Goal: Task Accomplishment & Management: Use online tool/utility

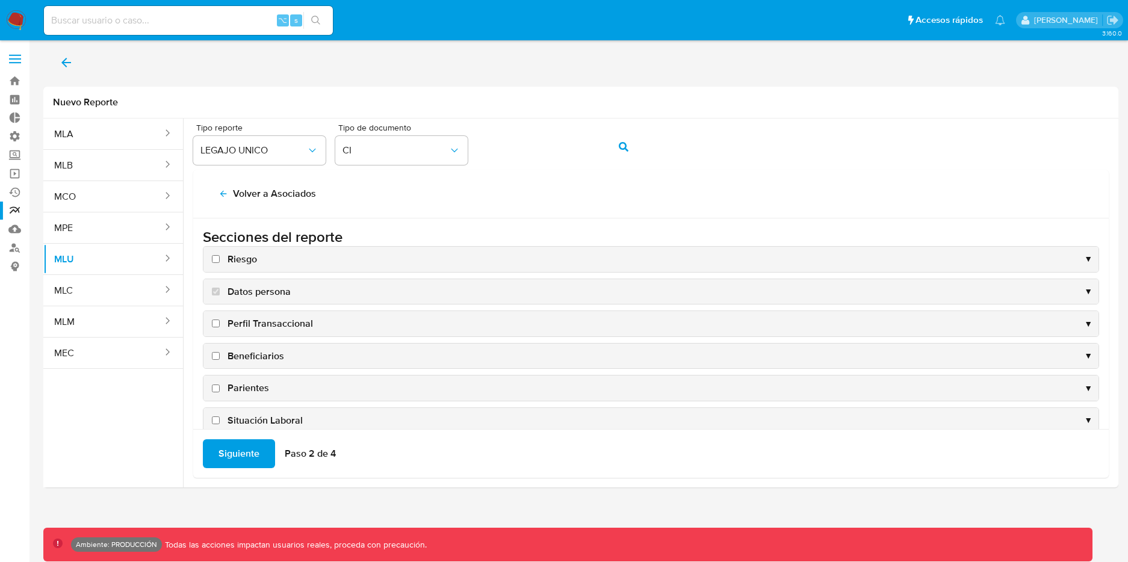
scroll to position [182, 0]
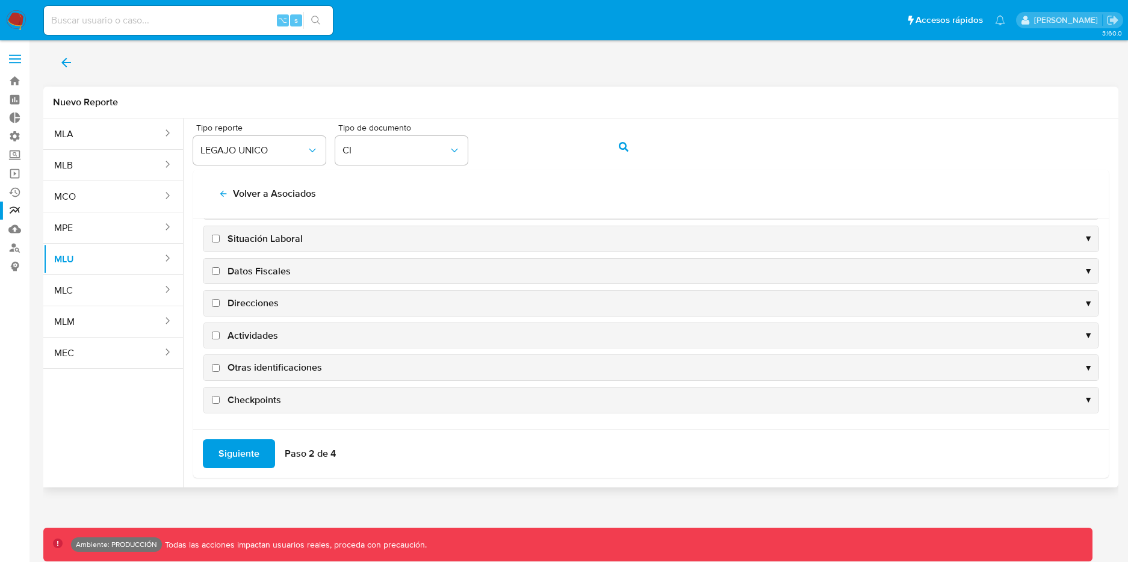
click at [1084, 236] on span "▼" at bounding box center [1088, 238] width 8 height 11
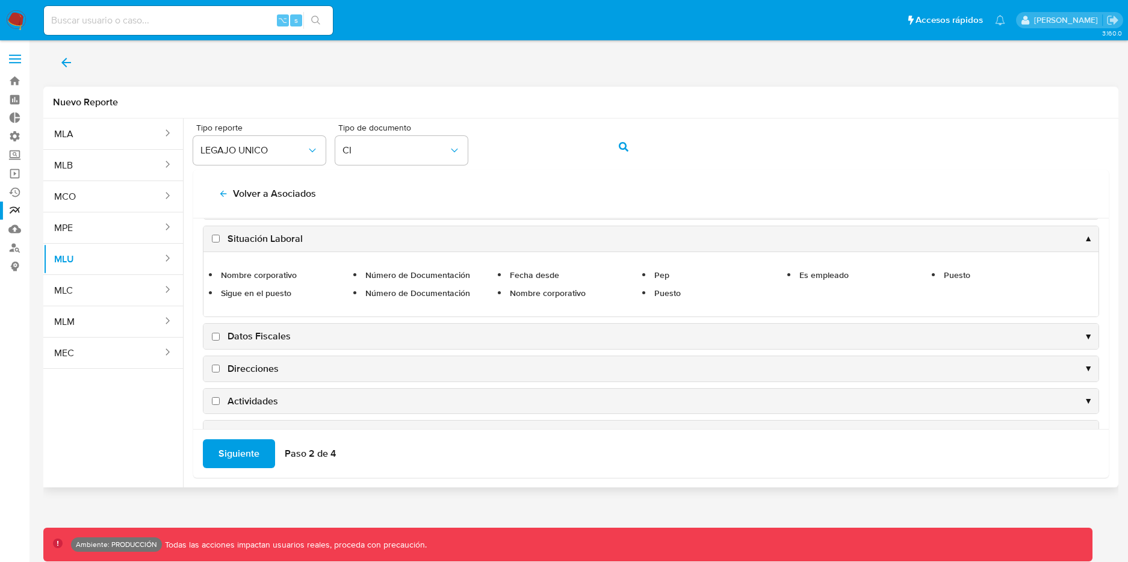
click at [1084, 333] on span "▼" at bounding box center [1088, 336] width 8 height 11
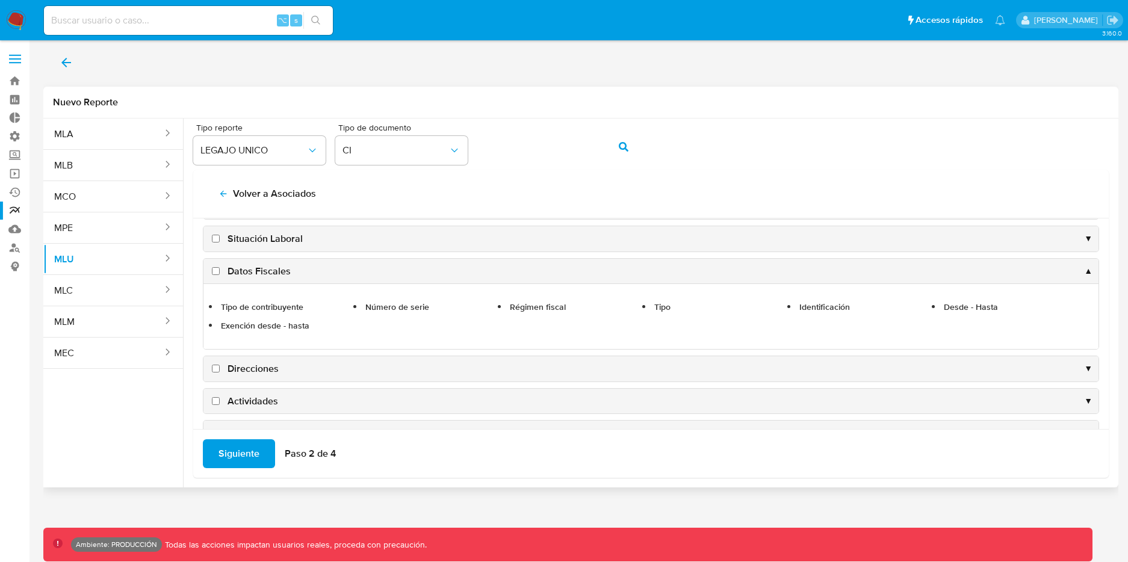
click at [1051, 370] on div "Direcciones ▼" at bounding box center [651, 368] width 895 height 25
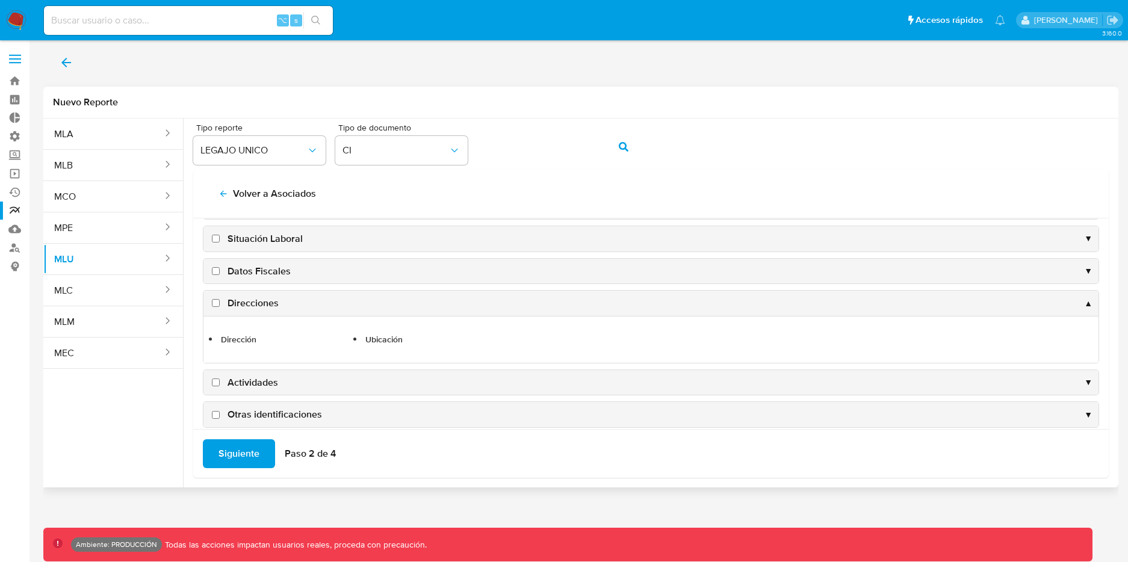
click at [1057, 374] on div "Actividades ▼" at bounding box center [651, 382] width 895 height 25
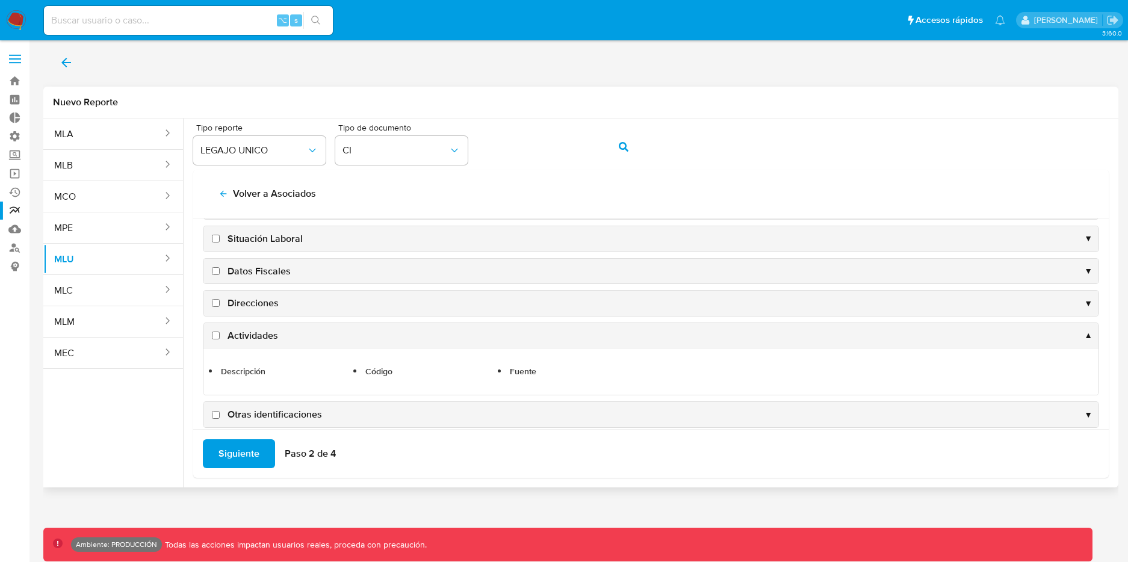
click at [947, 415] on div "Otras identificaciones ▼" at bounding box center [651, 414] width 895 height 25
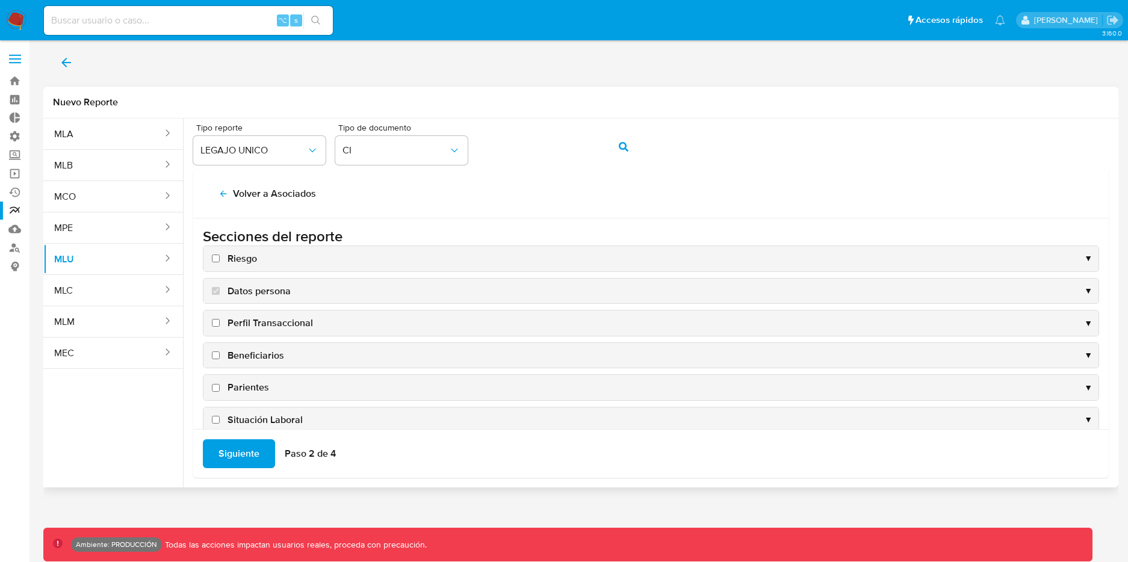
scroll to position [0, 0]
click at [1084, 290] on span "▼" at bounding box center [1088, 291] width 8 height 11
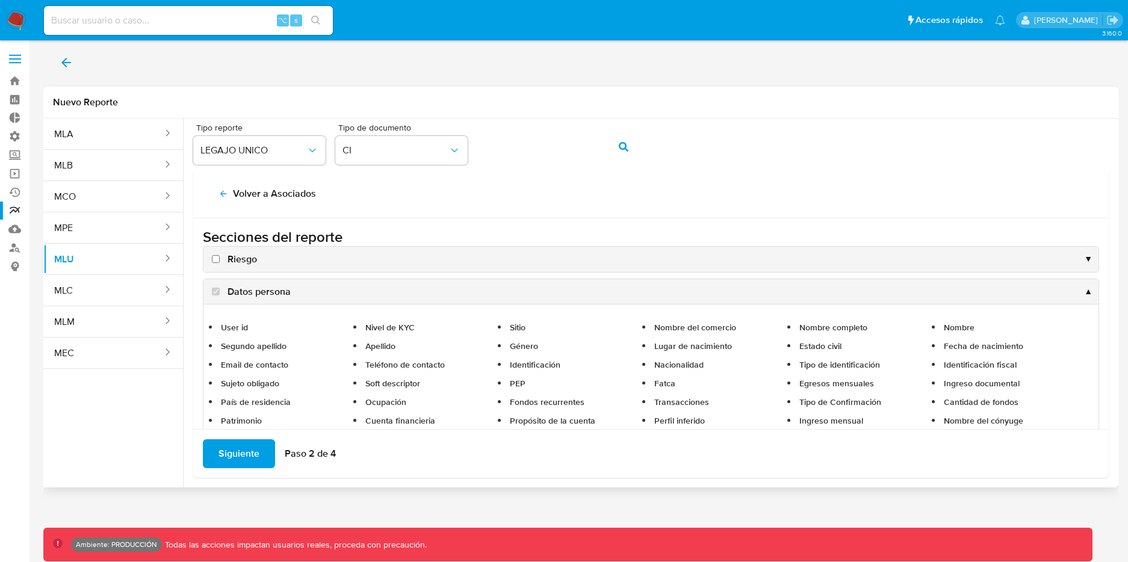
click at [1054, 285] on div "Datos persona ▲" at bounding box center [651, 291] width 895 height 25
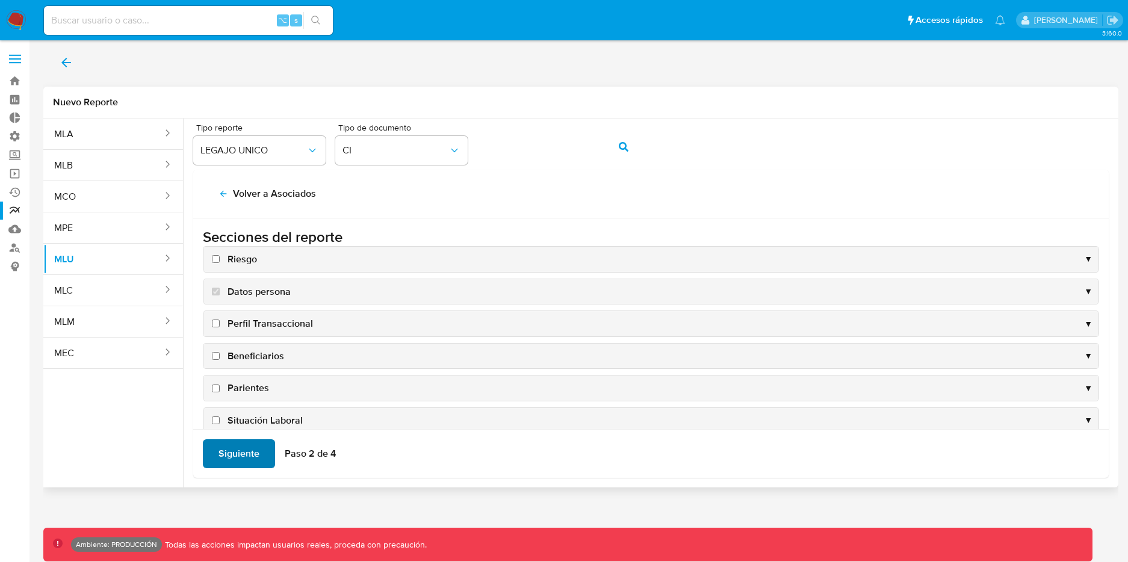
click at [240, 457] on span "Siguiente" at bounding box center [239, 454] width 41 height 26
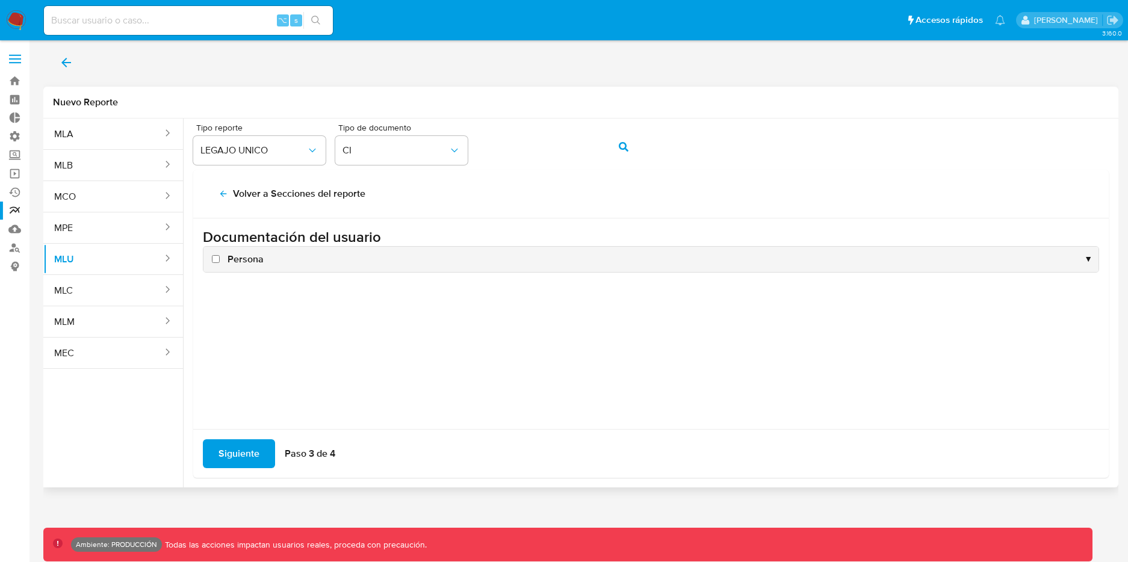
click at [1093, 261] on div "Persona ▼" at bounding box center [651, 259] width 895 height 25
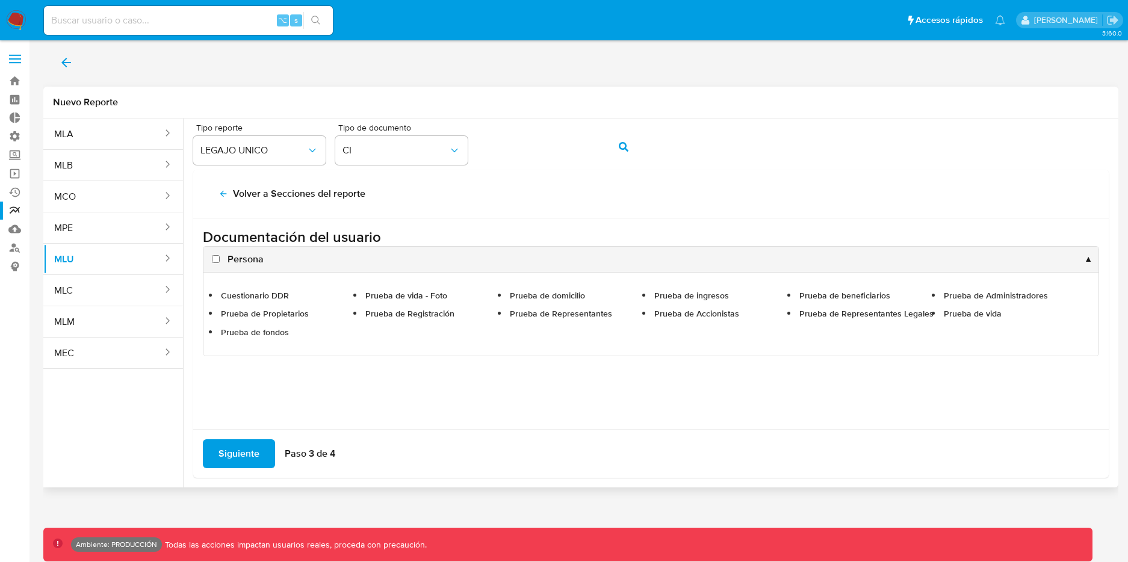
click at [216, 258] on input "Persona" at bounding box center [216, 259] width 8 height 8
checkbox input "true"
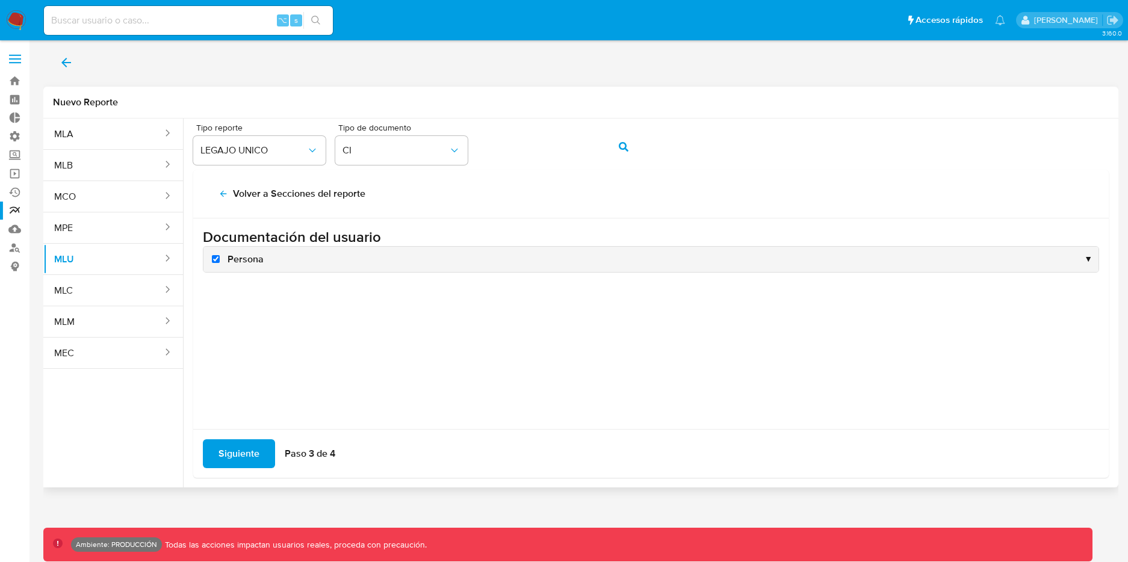
click at [1090, 257] on span "▼" at bounding box center [1088, 258] width 8 height 11
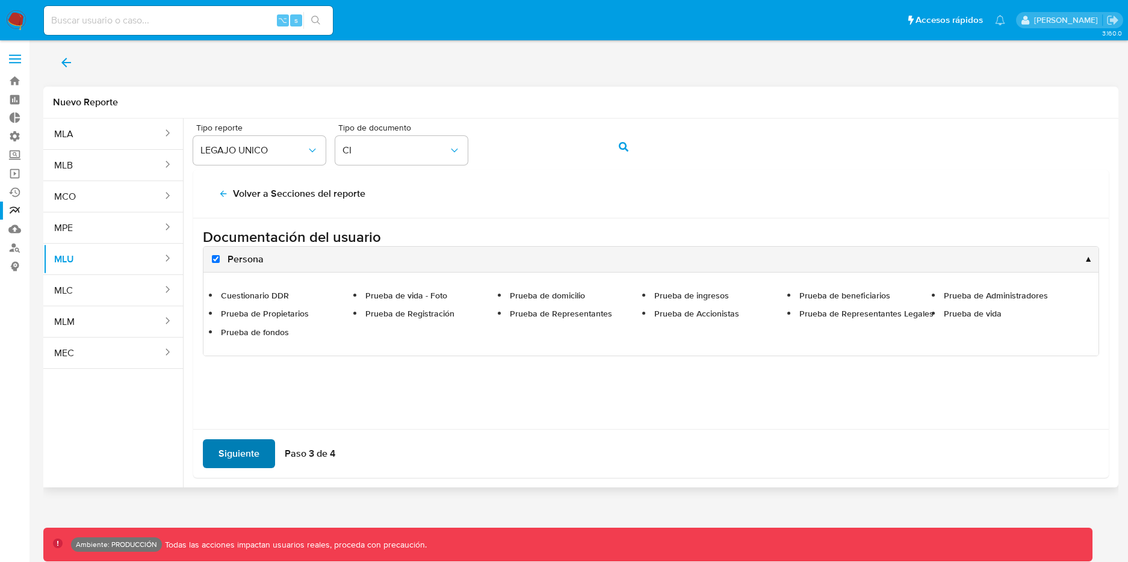
click at [253, 449] on span "Siguiente" at bounding box center [239, 454] width 41 height 26
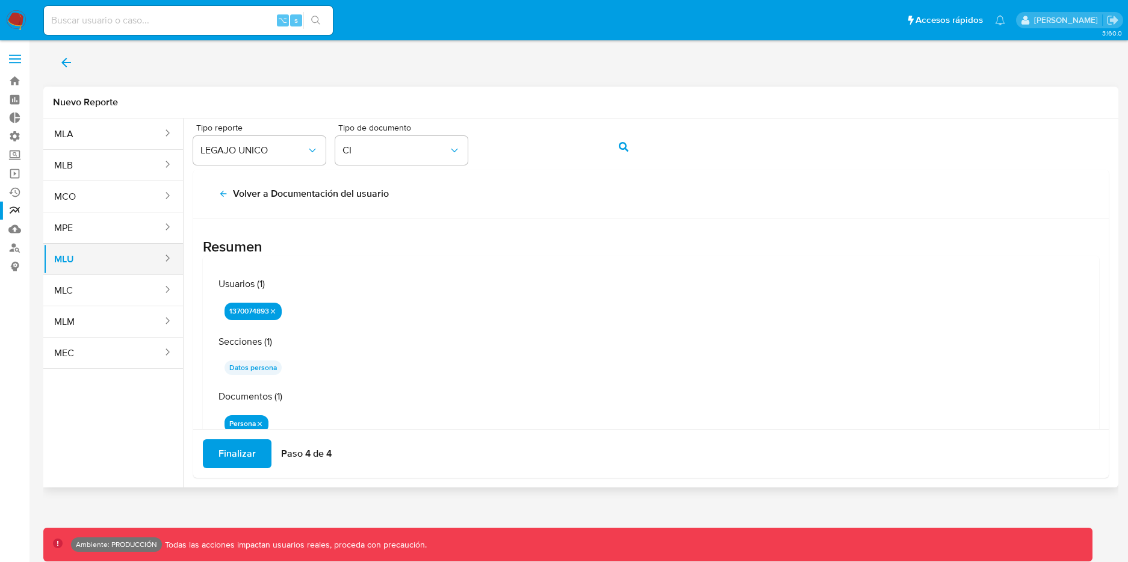
click at [107, 256] on button "MLU" at bounding box center [103, 259] width 120 height 29
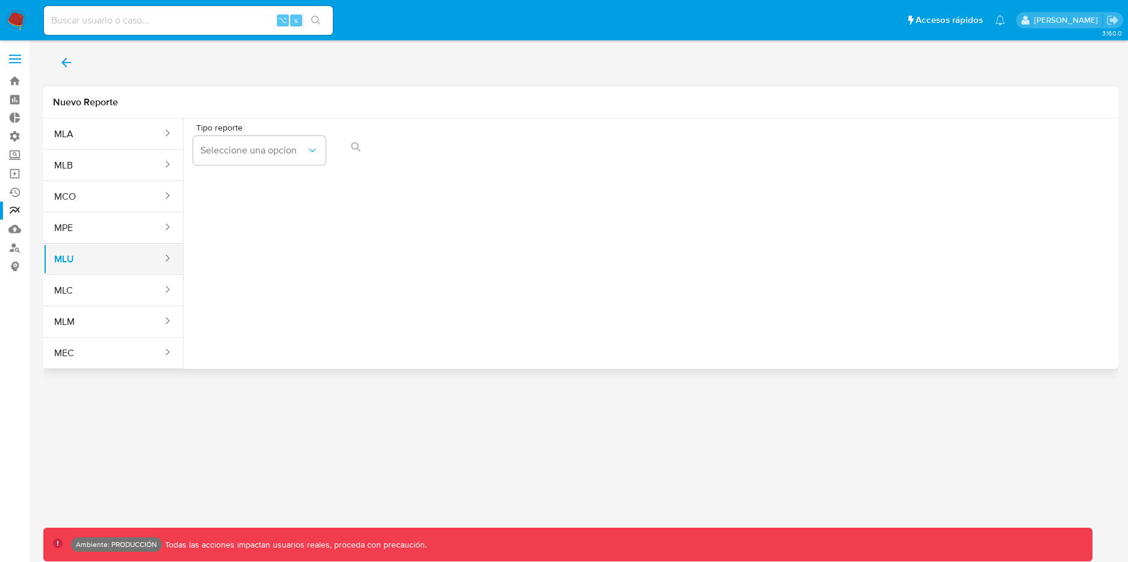
click at [107, 256] on button "MLU" at bounding box center [103, 259] width 120 height 29
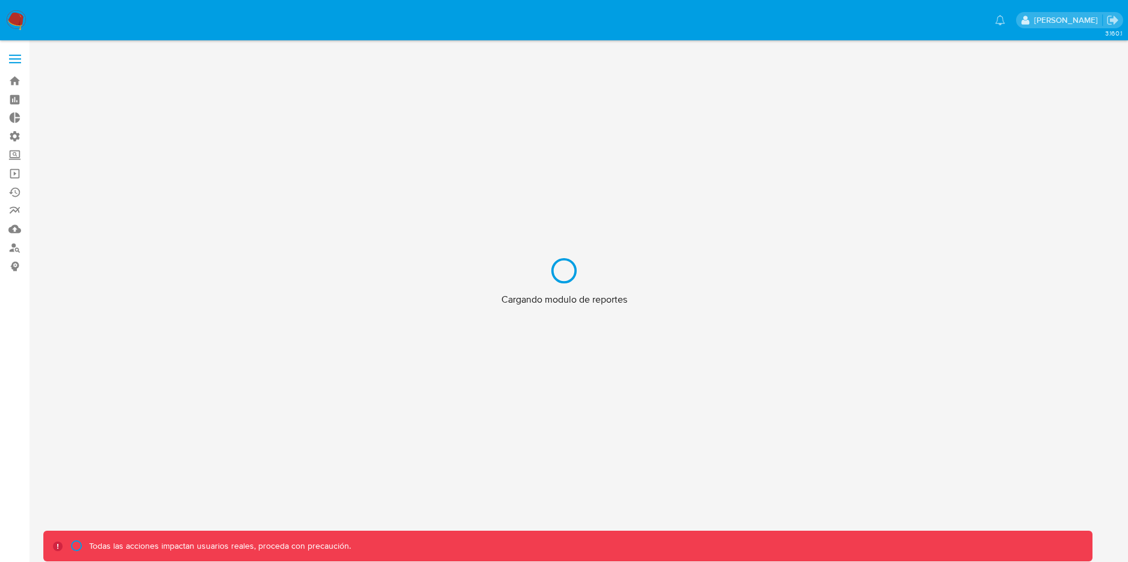
click at [16, 22] on div "Cargando modulo de reportes" at bounding box center [564, 281] width 1128 height 562
click at [17, 22] on div "Cargando modulo de reportes" at bounding box center [564, 281] width 1128 height 562
click at [11, 59] on div "Cargando modulo de reportes" at bounding box center [564, 281] width 1128 height 562
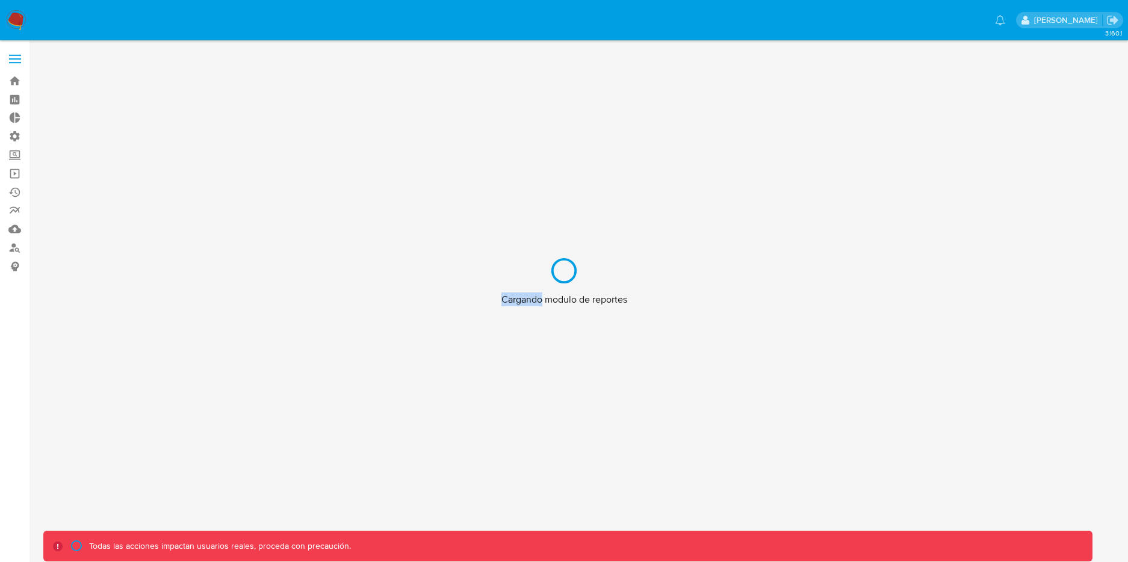
click at [19, 31] on div "Cargando modulo de reportes" at bounding box center [564, 281] width 1128 height 562
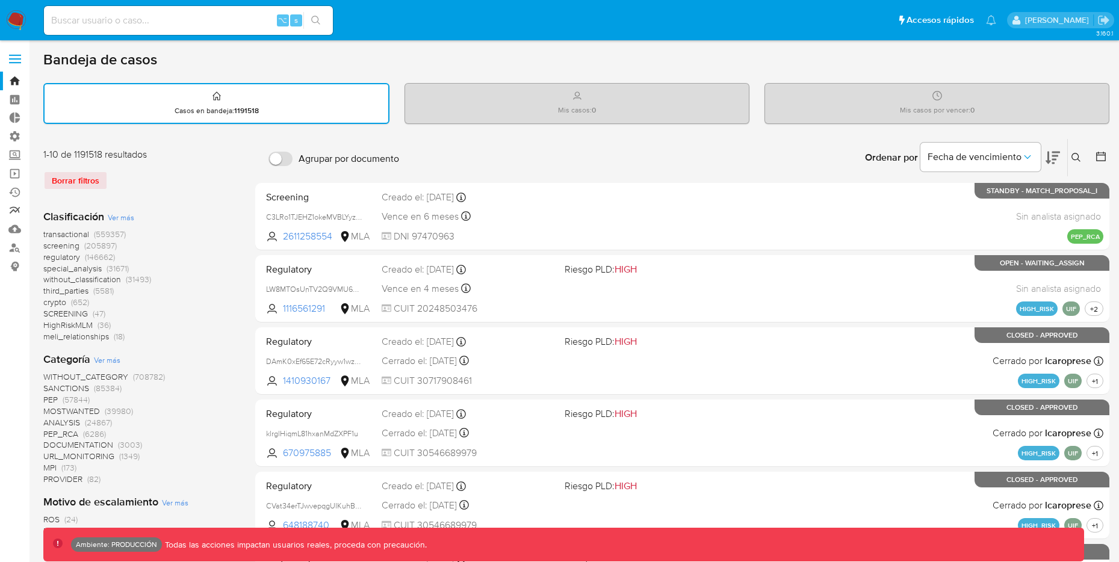
click at [15, 214] on link "Reportes" at bounding box center [71, 211] width 143 height 19
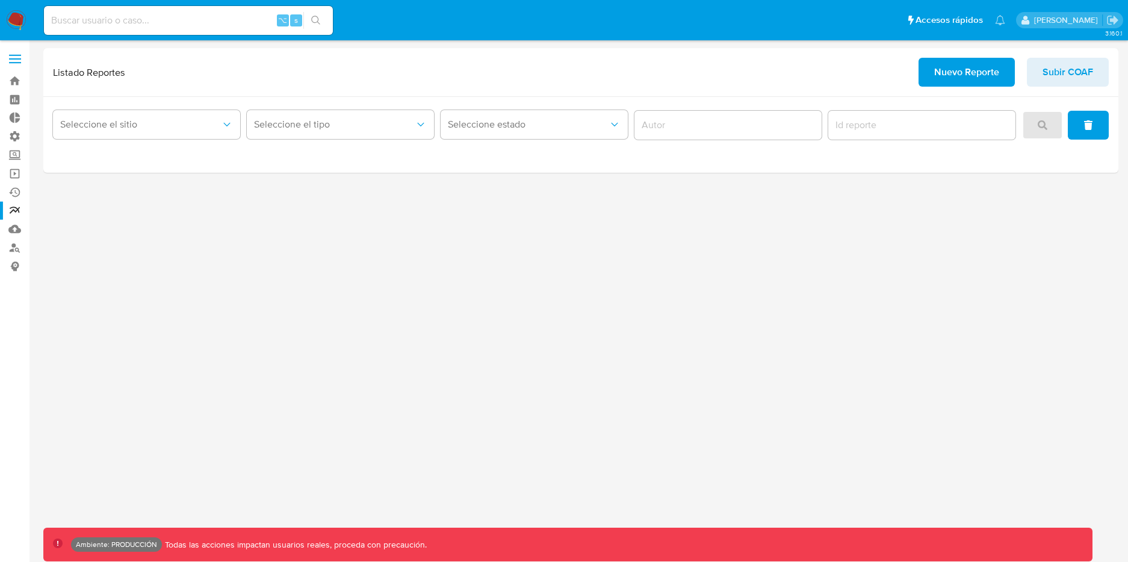
click at [241, 266] on div "3.160.1 Ambiente: PRODUCCIÓN Todas las acciones impactan usuarios reales, proce…" at bounding box center [580, 301] width 1075 height 506
click at [964, 73] on span "novo relatório" at bounding box center [953, 72] width 60 height 26
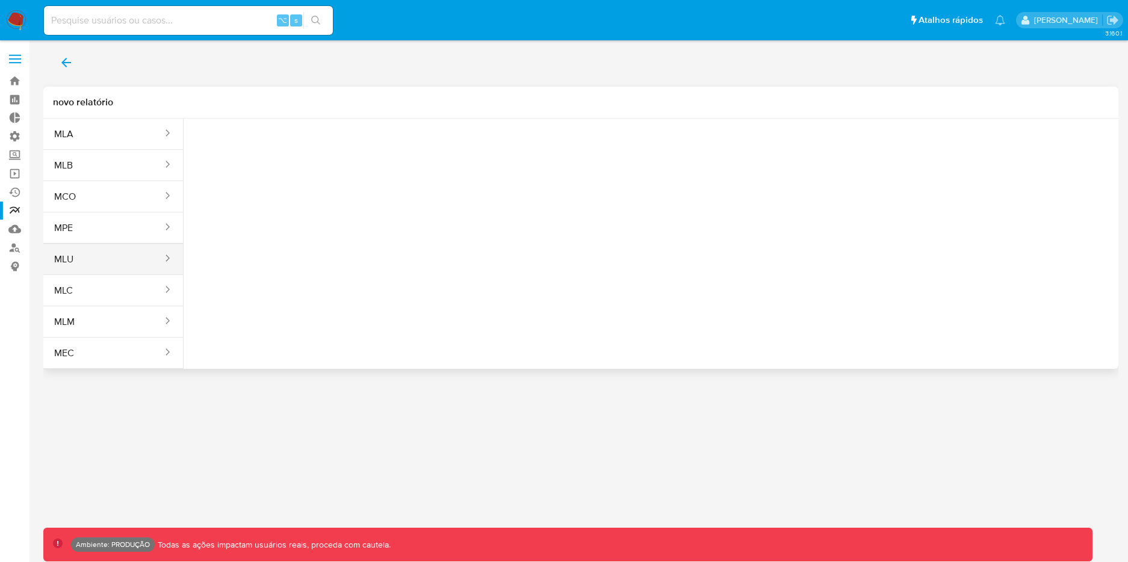
click at [148, 260] on button "MLU" at bounding box center [103, 259] width 120 height 29
click at [294, 161] on button "Seleccione una opcion" at bounding box center [259, 150] width 132 height 29
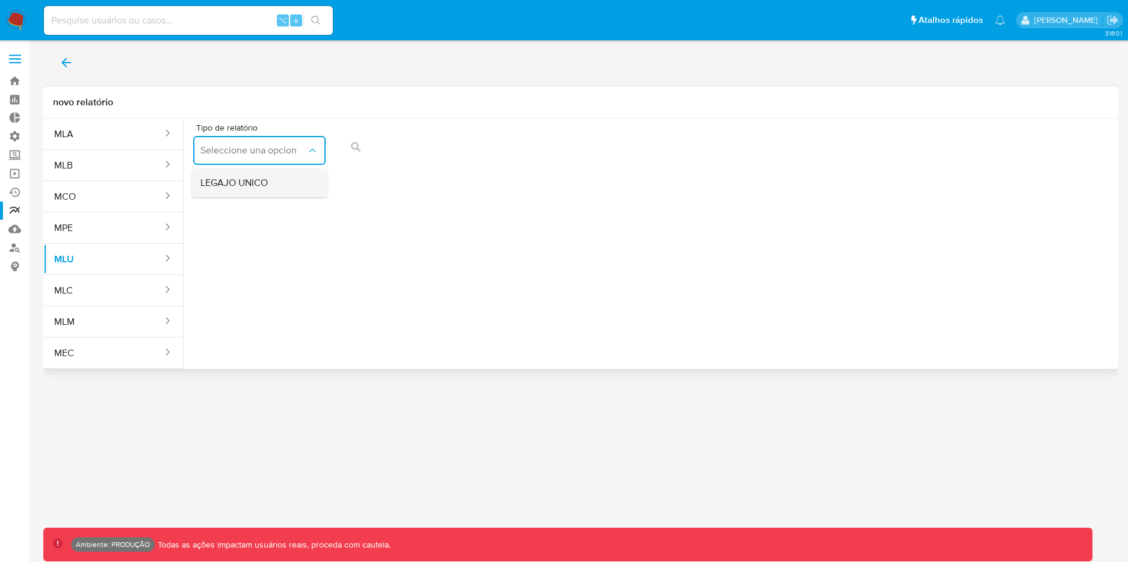
click at [281, 176] on div "LEGAJO UNICO" at bounding box center [255, 183] width 111 height 29
click at [414, 154] on span "CI" at bounding box center [396, 150] width 106 height 12
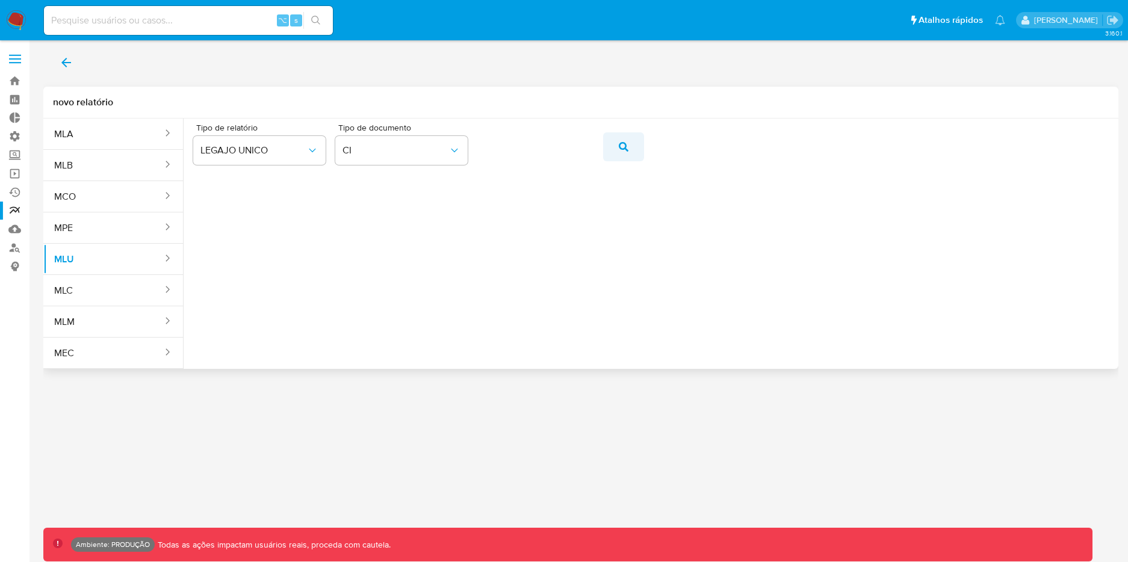
click at [632, 146] on button "action-search" at bounding box center [623, 146] width 41 height 29
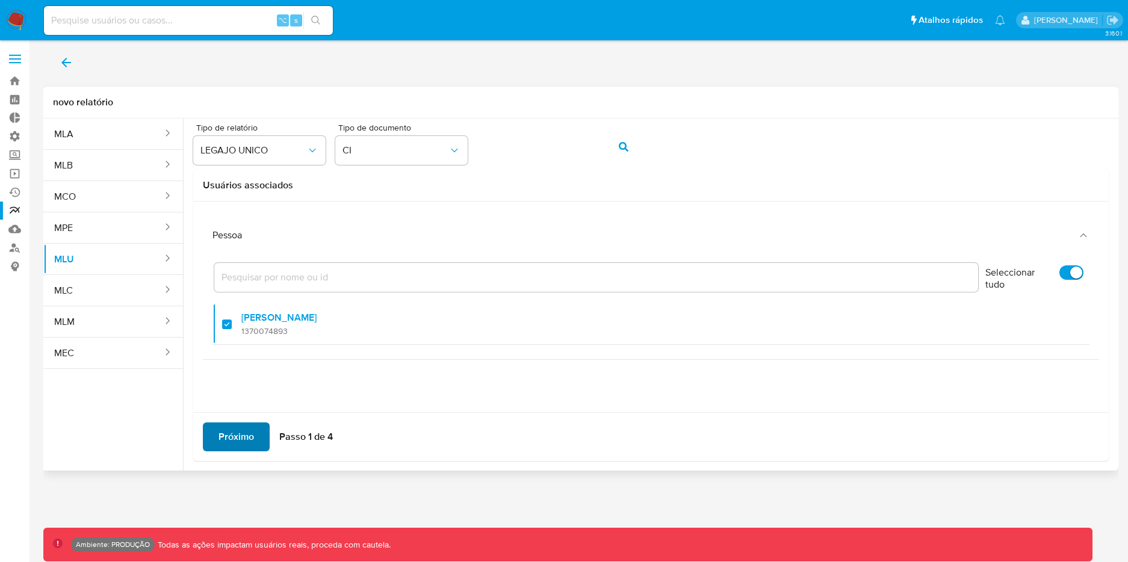
click at [252, 440] on span "Próximo" at bounding box center [237, 437] width 36 height 26
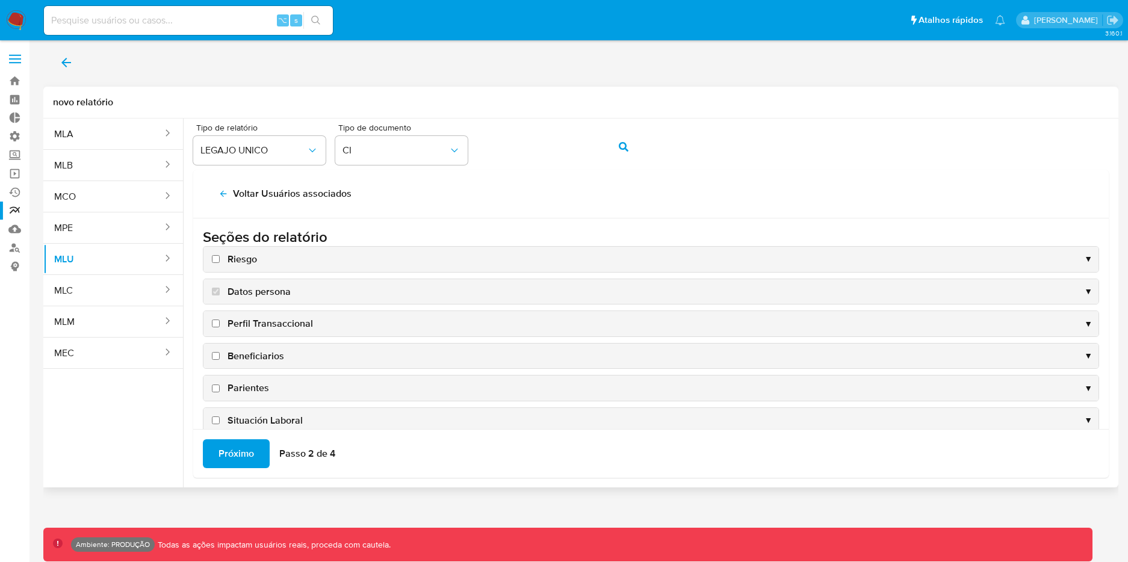
click at [1084, 256] on span "▼" at bounding box center [1088, 258] width 8 height 11
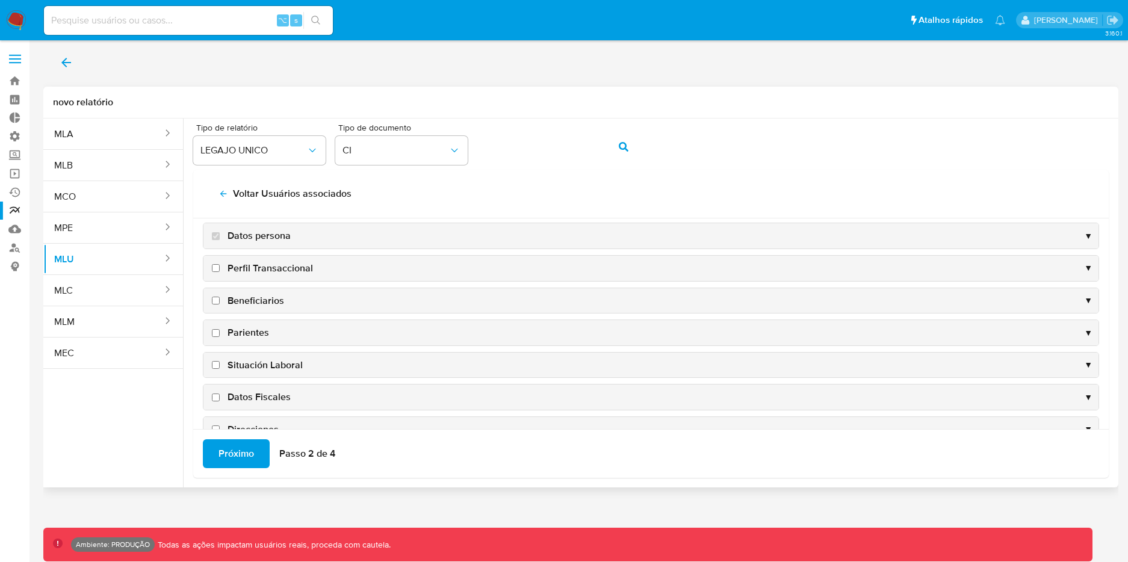
click at [357, 270] on div "Perfil Transaccional ▼" at bounding box center [651, 268] width 895 height 25
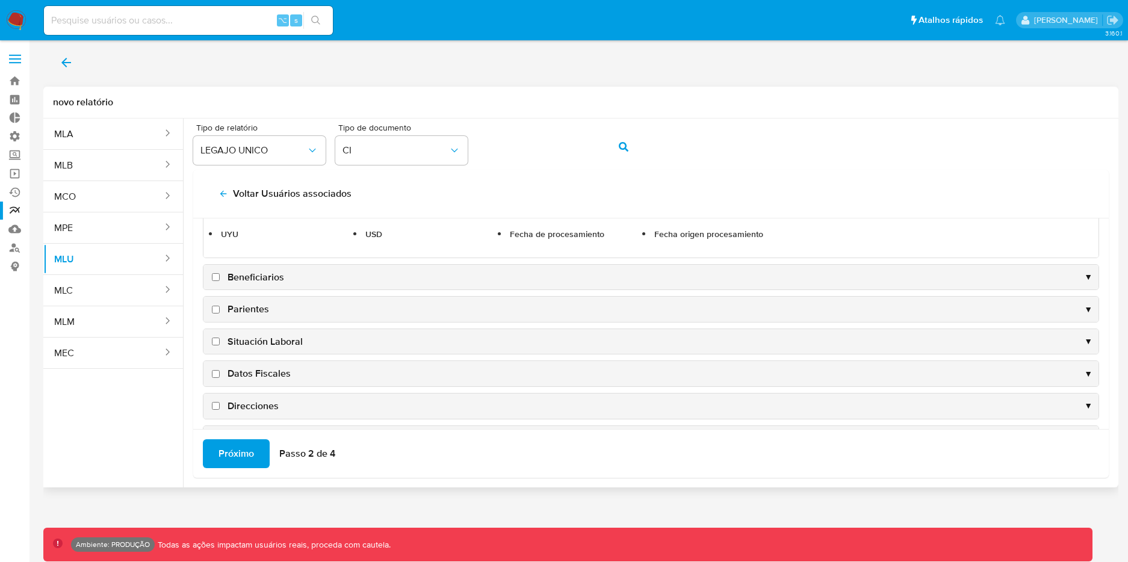
scroll to position [126, 0]
click at [951, 273] on div "Beneficiarios ▼" at bounding box center [651, 276] width 895 height 25
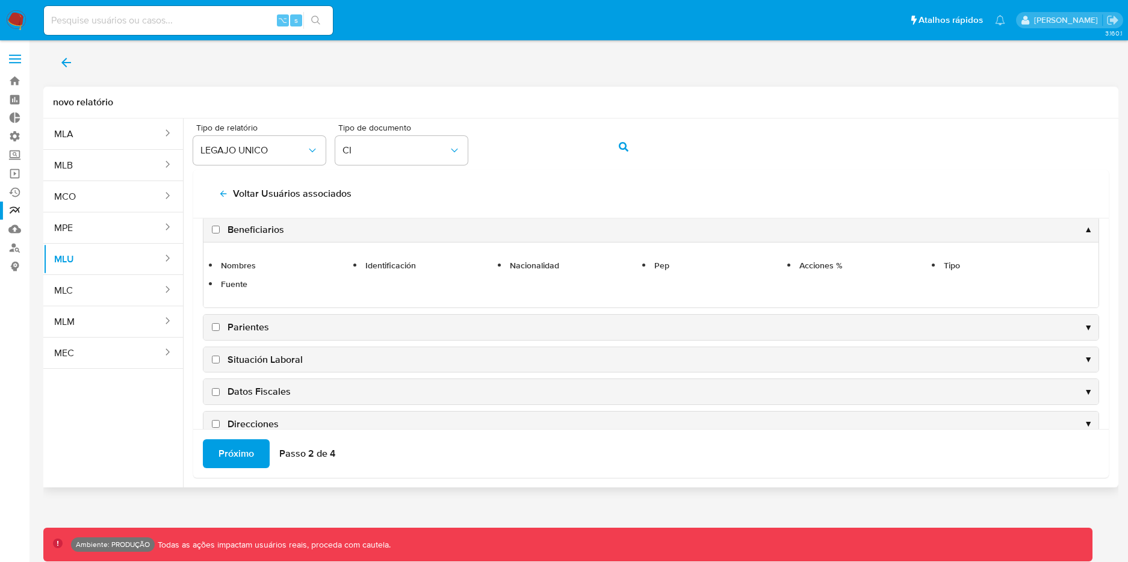
click at [824, 324] on div "Parientes ▼" at bounding box center [651, 327] width 895 height 25
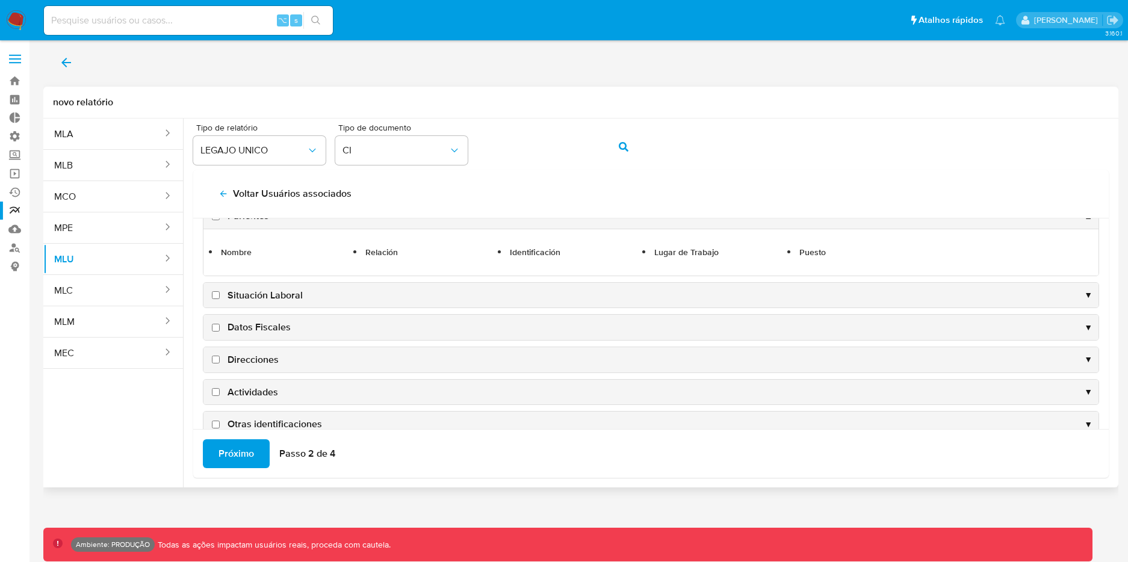
scroll to position [174, 0]
click at [793, 298] on div "Situación Laboral ▼" at bounding box center [651, 293] width 895 height 25
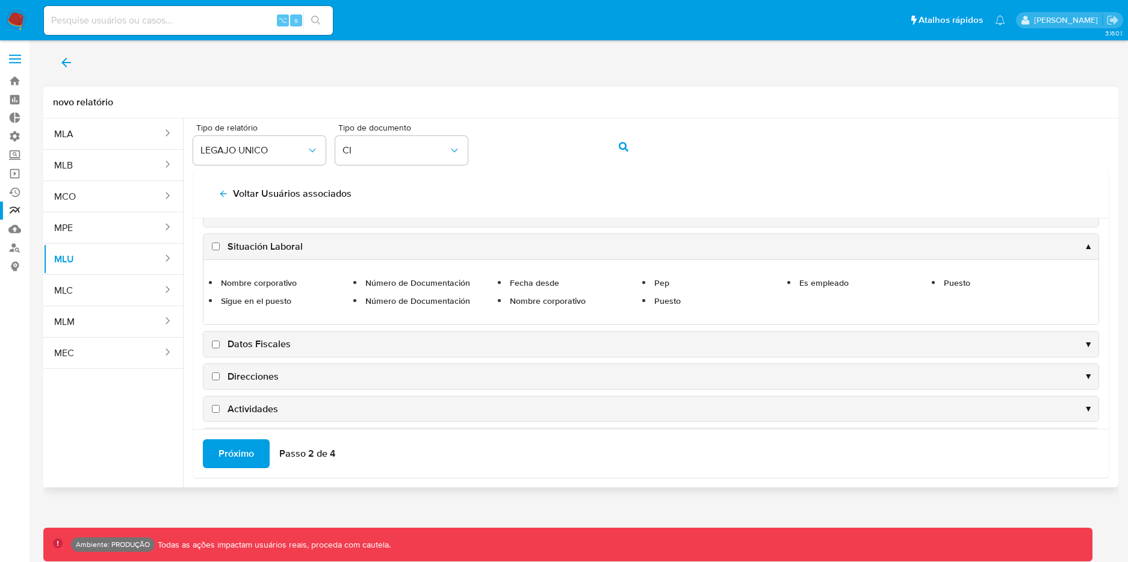
click at [391, 346] on div "Datos Fiscales ▼" at bounding box center [651, 344] width 895 height 25
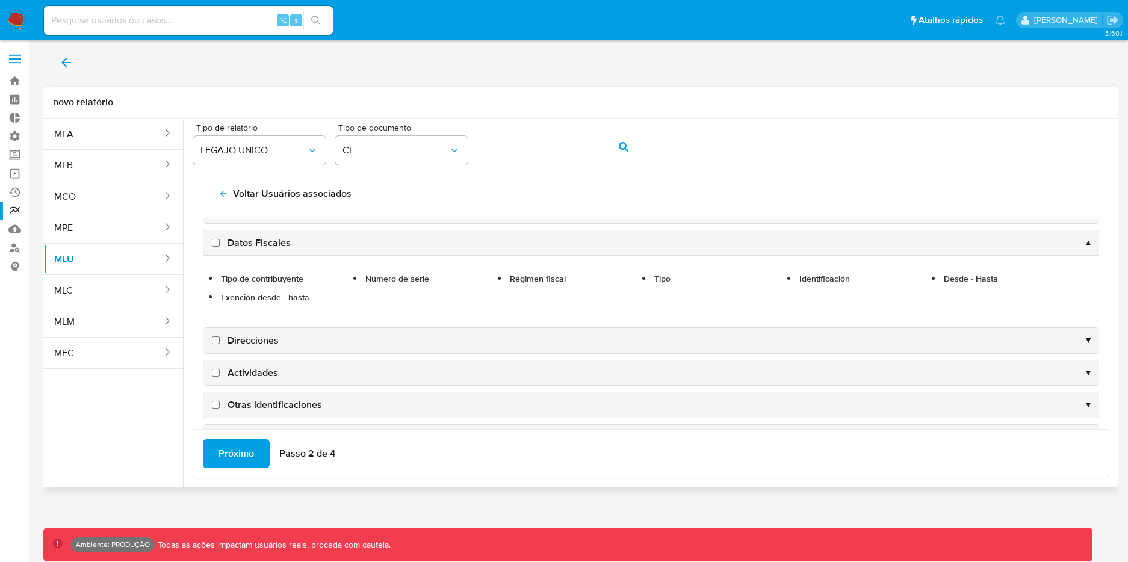
scroll to position [217, 0]
click at [521, 331] on div "Direcciones ▼" at bounding box center [651, 334] width 895 height 25
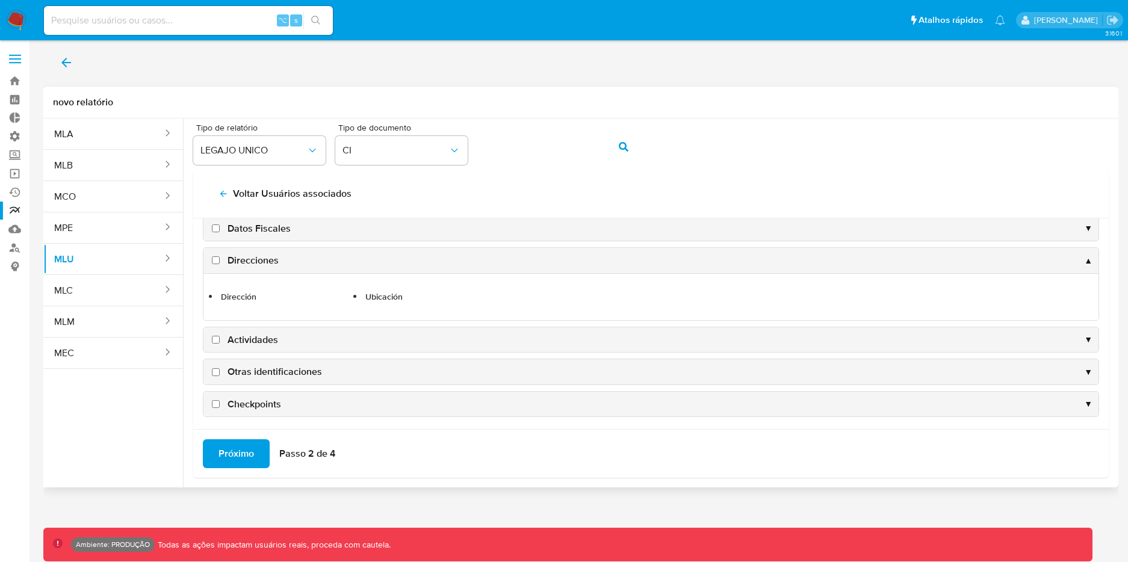
scroll to position [226, 0]
click at [516, 347] on div "Actividades ▼" at bounding box center [651, 338] width 895 height 25
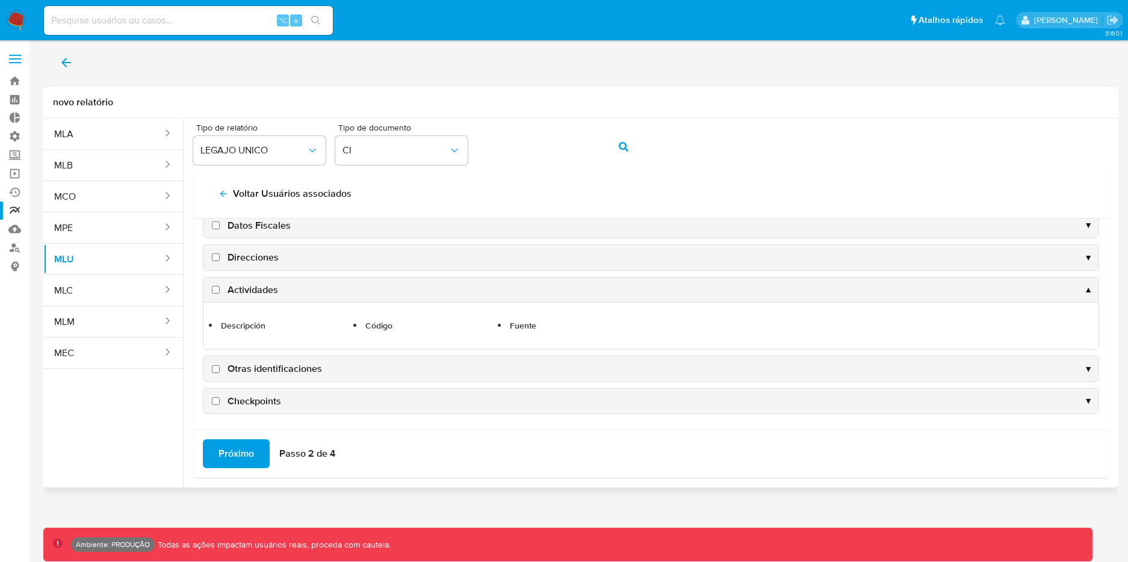
scroll to position [228, 0]
click at [505, 369] on div "Otras identificaciones ▼" at bounding box center [651, 368] width 895 height 25
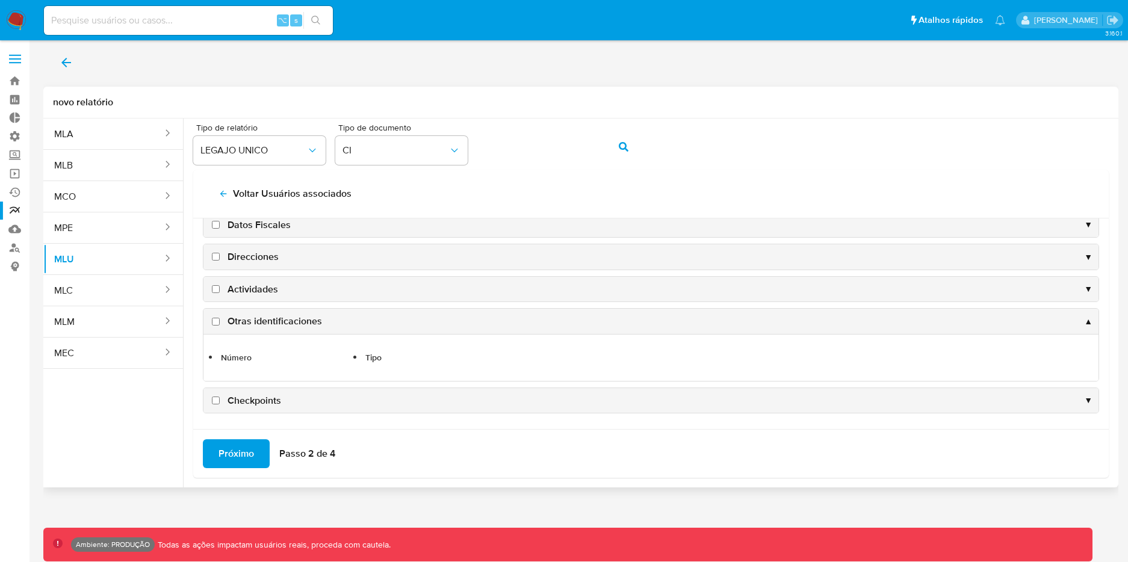
click at [499, 399] on div "Checkpoints ▼" at bounding box center [651, 400] width 895 height 25
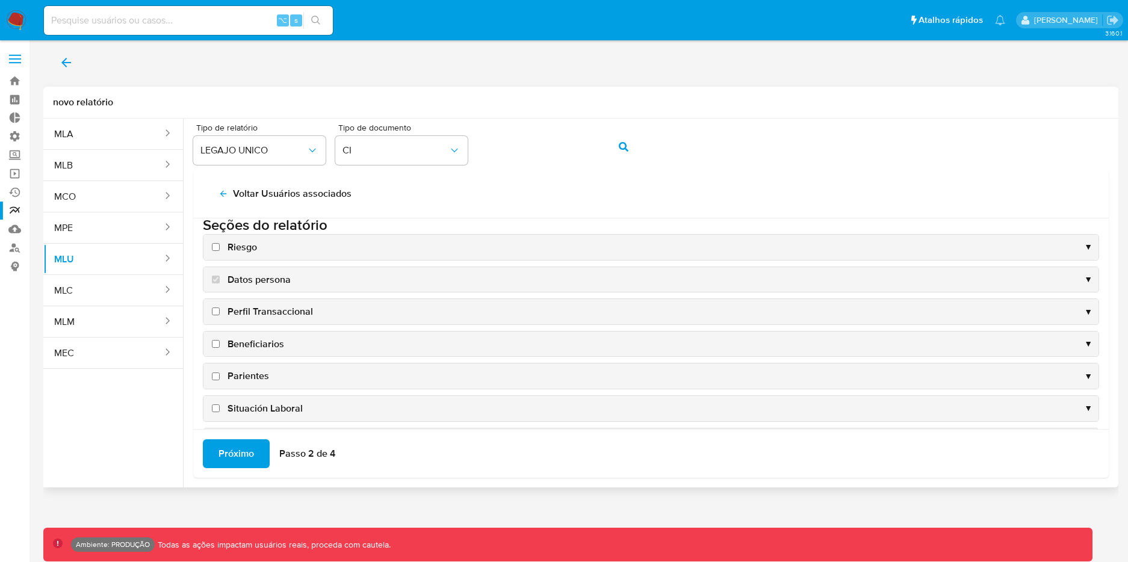
scroll to position [0, 0]
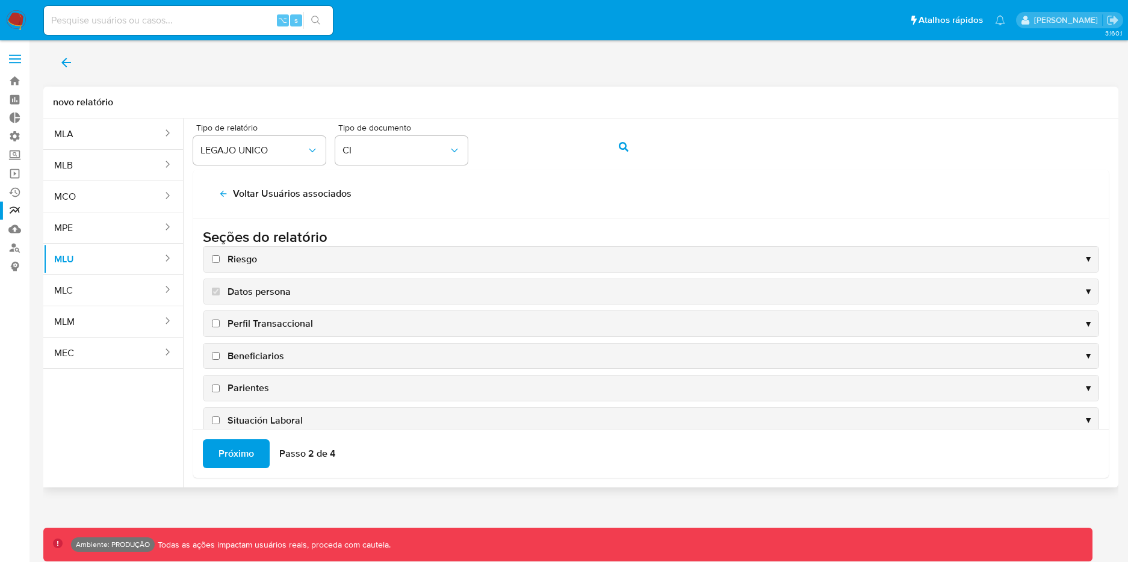
click at [447, 293] on div "Datos persona ▼" at bounding box center [651, 291] width 895 height 25
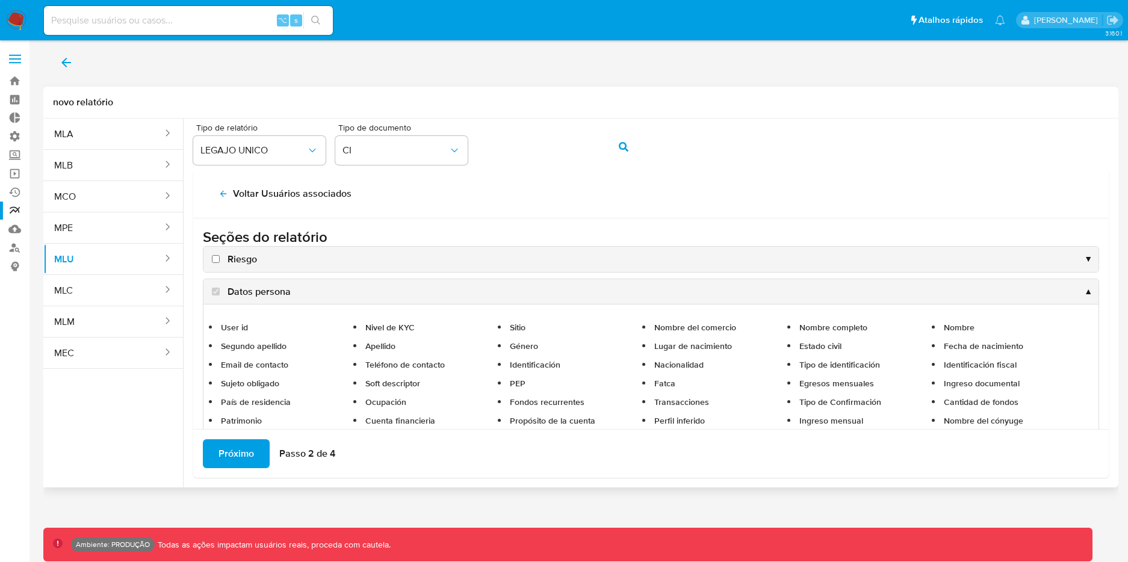
click at [257, 290] on span "Datos persona" at bounding box center [259, 291] width 63 height 13
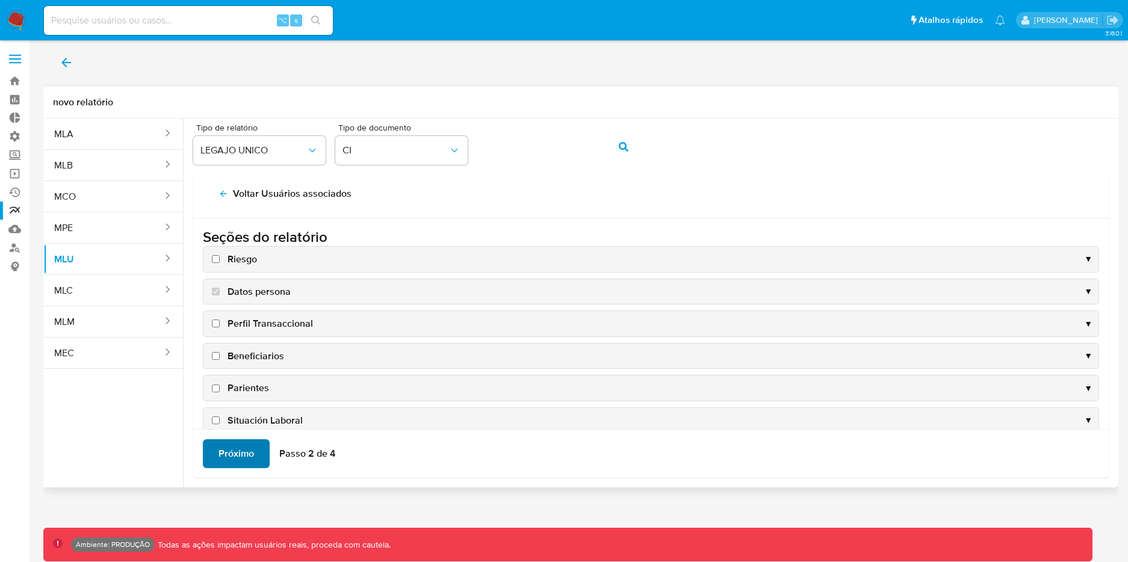
click at [247, 459] on span "Próximo" at bounding box center [237, 454] width 36 height 26
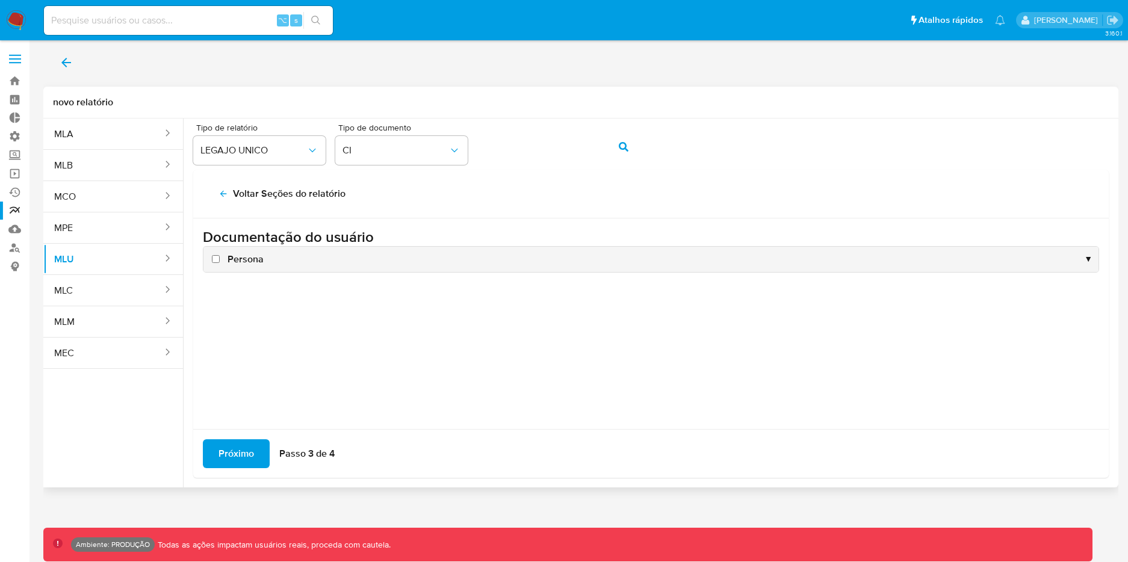
click at [336, 261] on div "Persona ▼" at bounding box center [651, 259] width 895 height 25
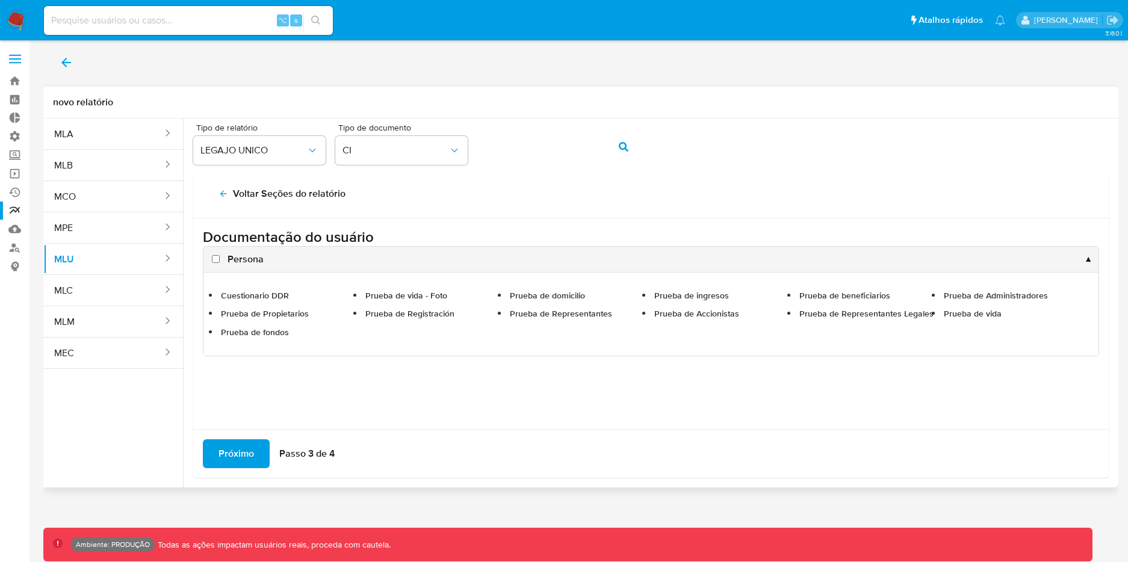
drag, startPoint x: 408, startPoint y: 234, endPoint x: 191, endPoint y: 239, distance: 216.8
click at [191, 239] on div "Tipo de relatório LEGAJO UNICO Tipo de documento CI Voltar Seções do relatório …" at bounding box center [651, 298] width 935 height 359
click at [217, 259] on input "Persona" at bounding box center [216, 259] width 8 height 8
checkbox input "true"
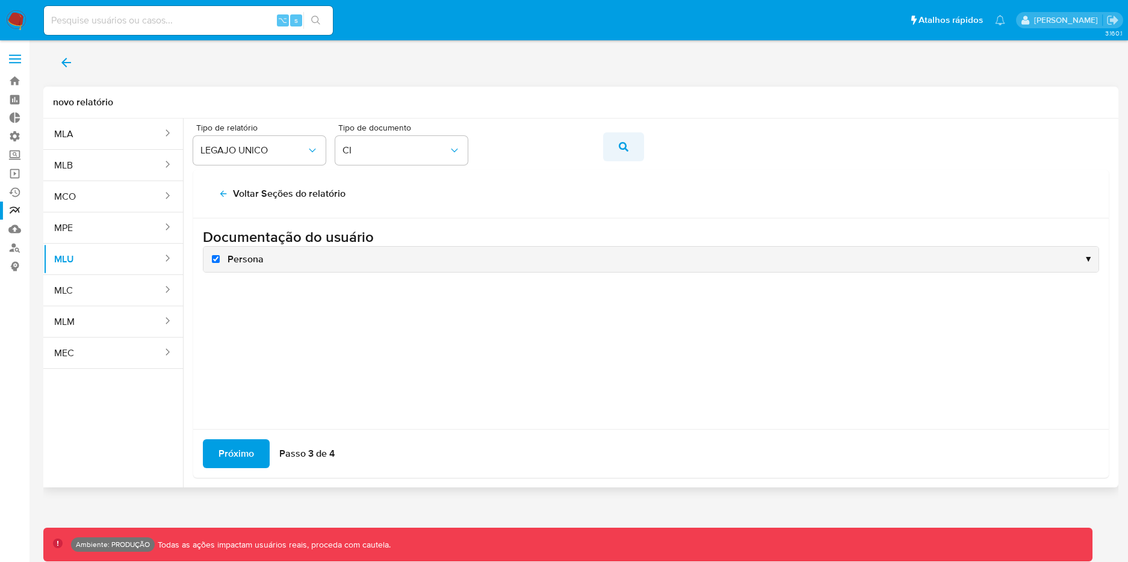
click at [641, 138] on button "action-search" at bounding box center [623, 146] width 41 height 29
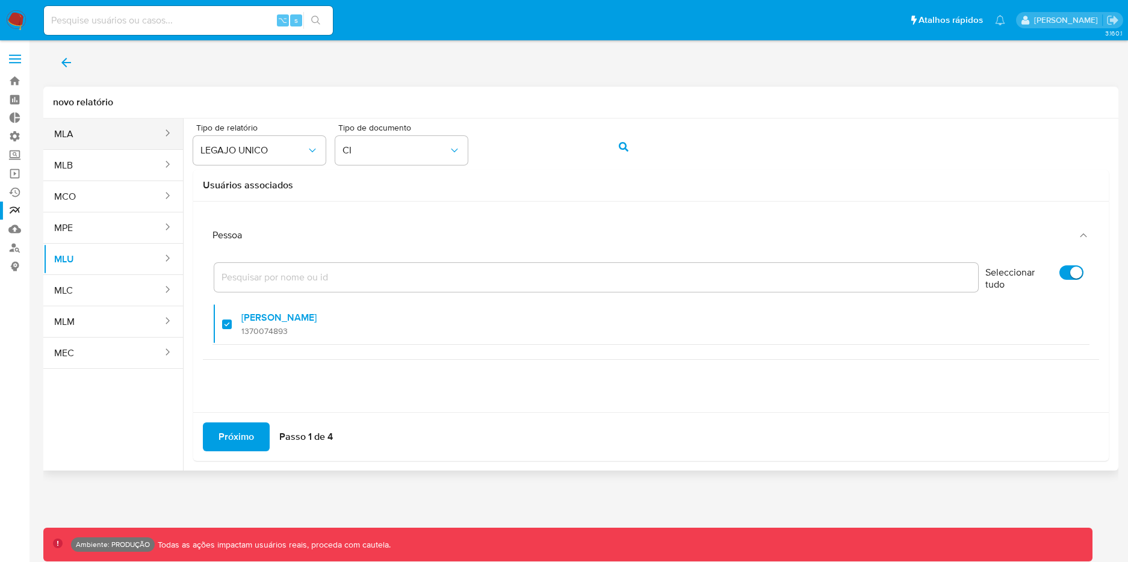
click at [104, 141] on button "MLA" at bounding box center [103, 134] width 120 height 29
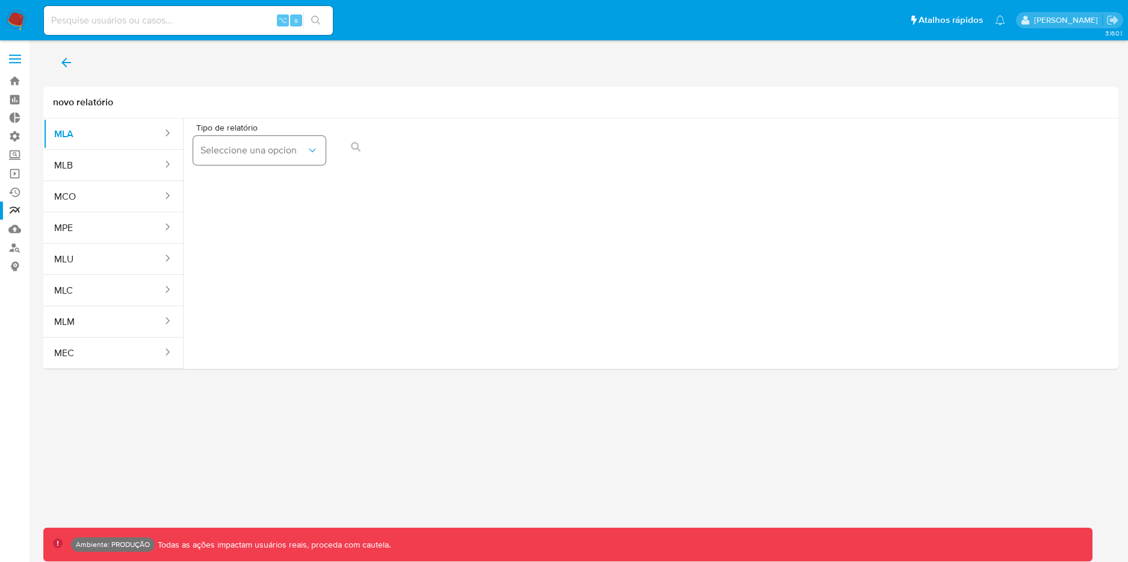
click at [295, 152] on span "Seleccione una opcion" at bounding box center [253, 150] width 106 height 12
click at [272, 211] on div "LEGAJO UNICO" at bounding box center [255, 211] width 111 height 29
click at [412, 152] on span "CDI" at bounding box center [396, 150] width 106 height 12
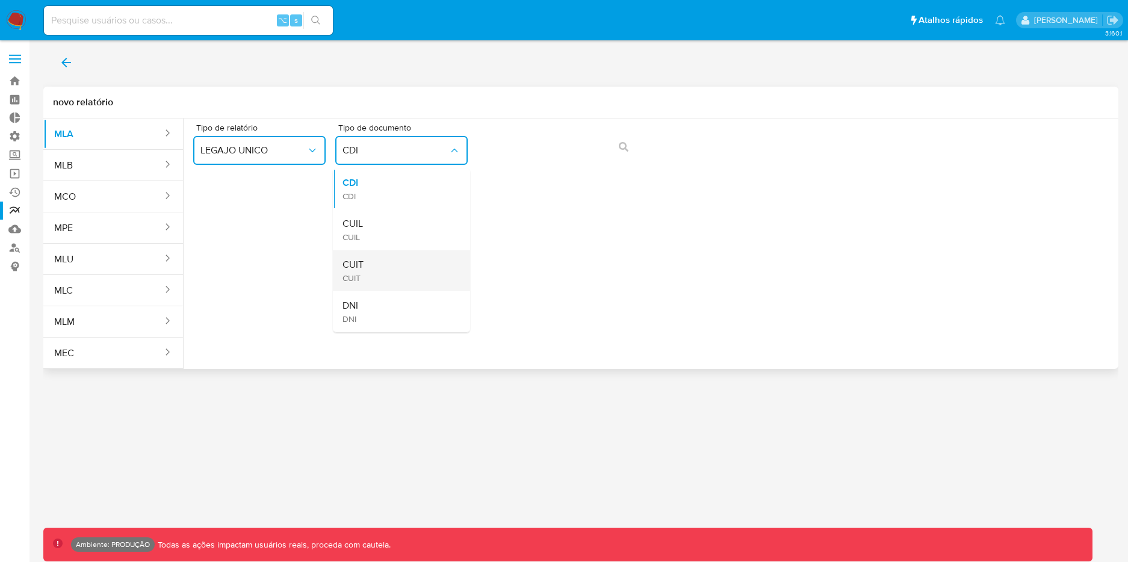
click at [394, 259] on div "CUIT CUIT" at bounding box center [398, 270] width 111 height 41
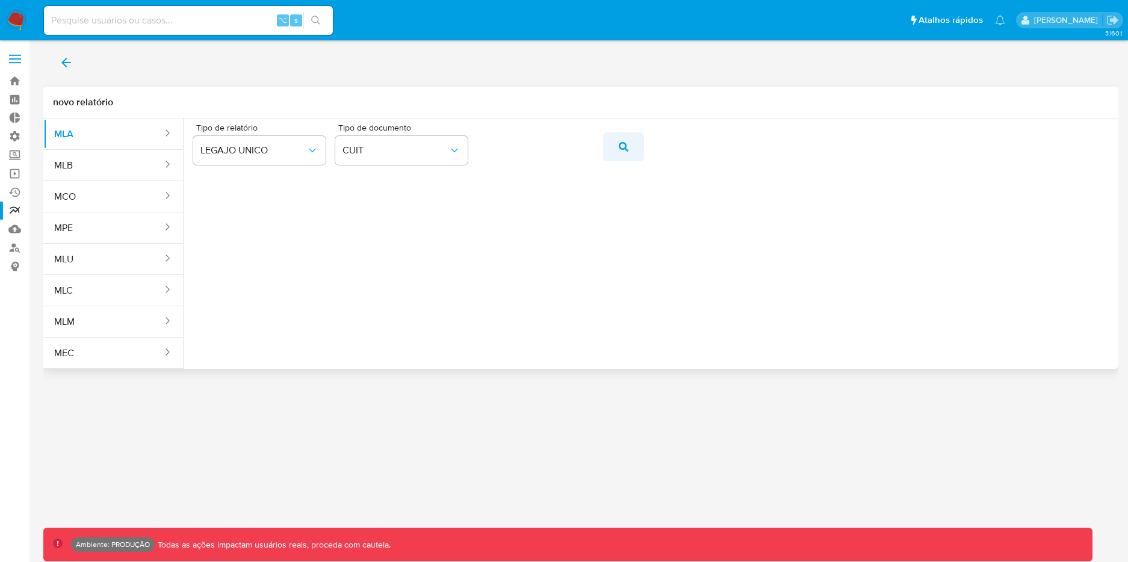
click at [621, 146] on icon "action-search" at bounding box center [624, 147] width 10 height 10
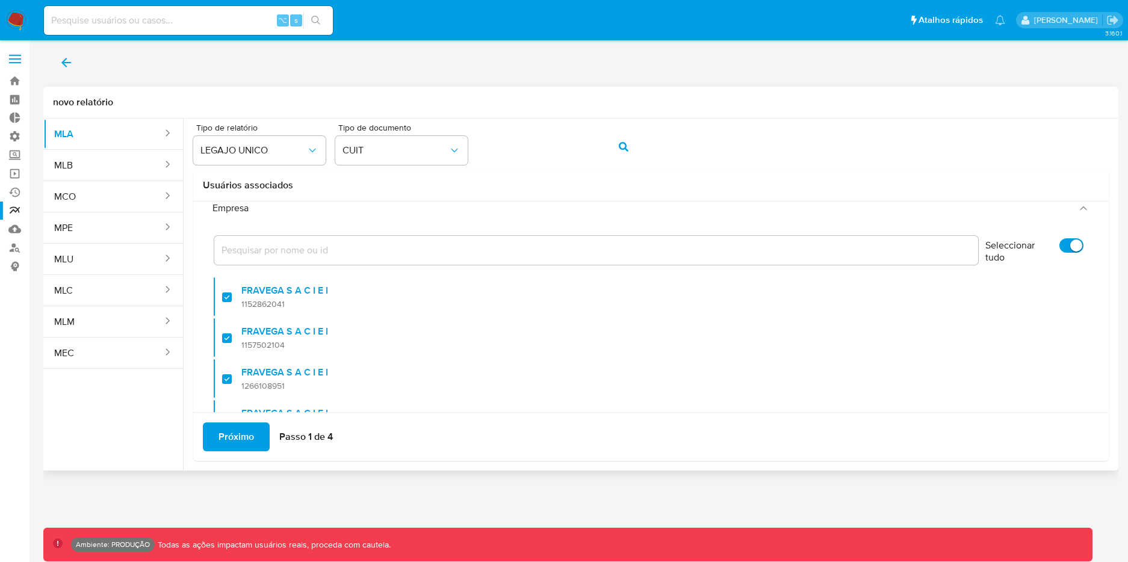
scroll to position [31, 0]
click at [1072, 243] on input "Seleccionar tudo" at bounding box center [1072, 242] width 24 height 14
checkbox input "false"
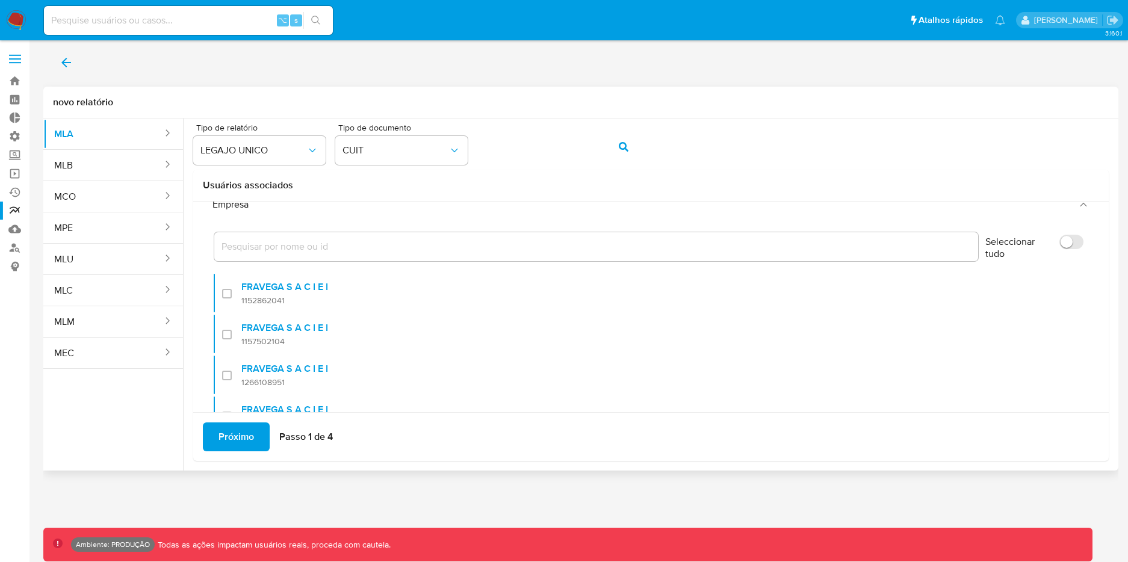
checkbox input "false"
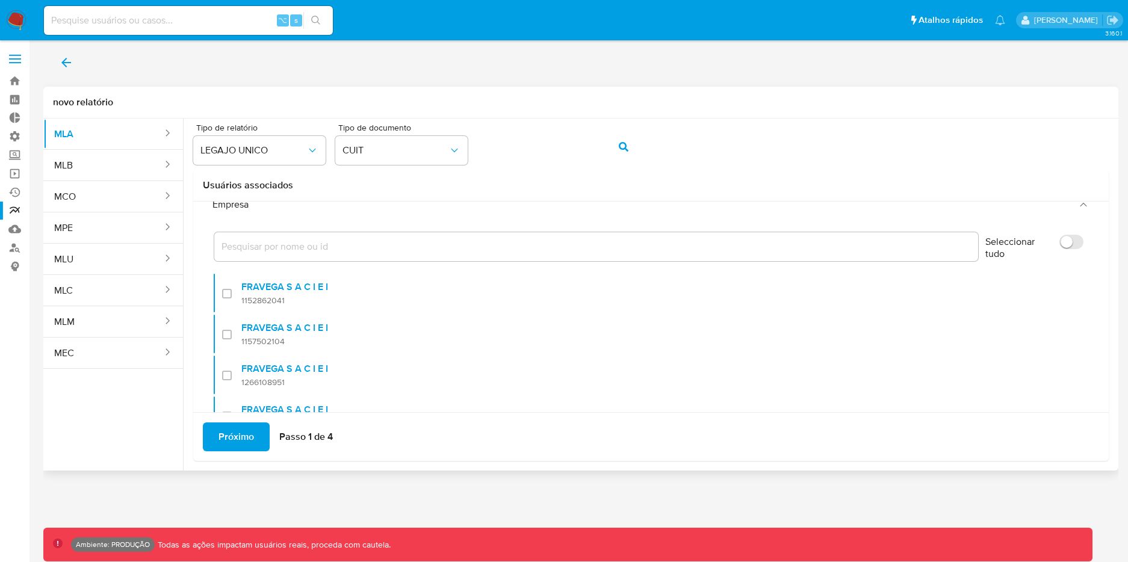
checkbox input "false"
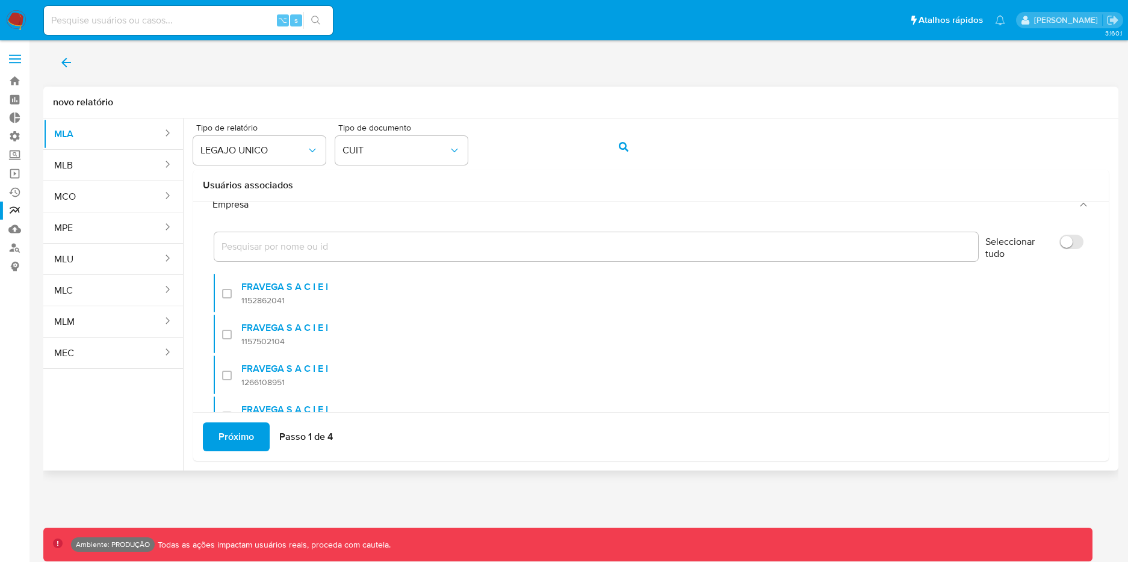
checkbox input "false"
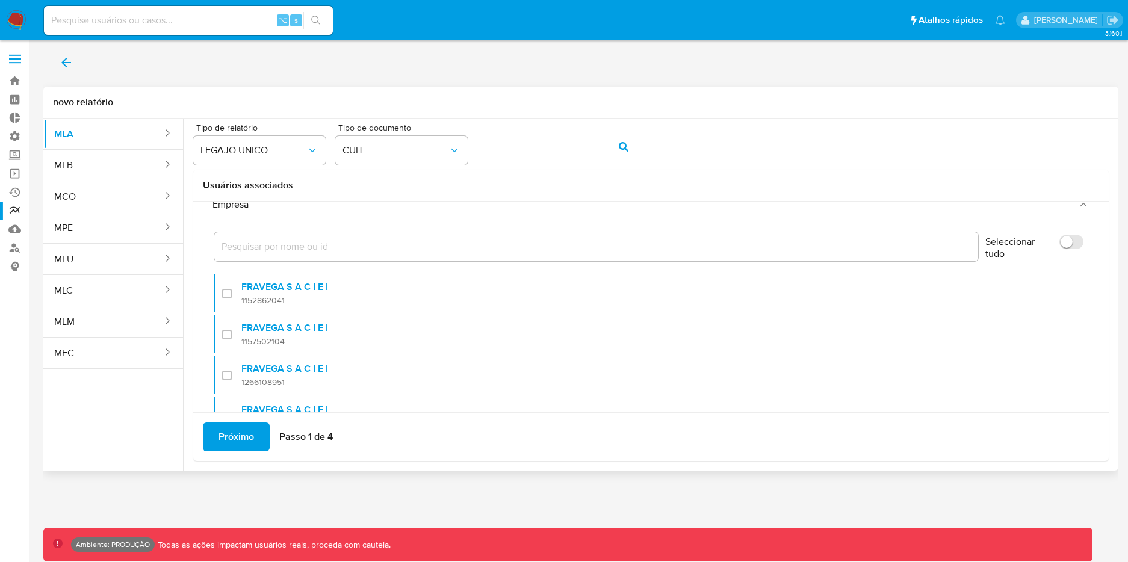
checkbox input "false"
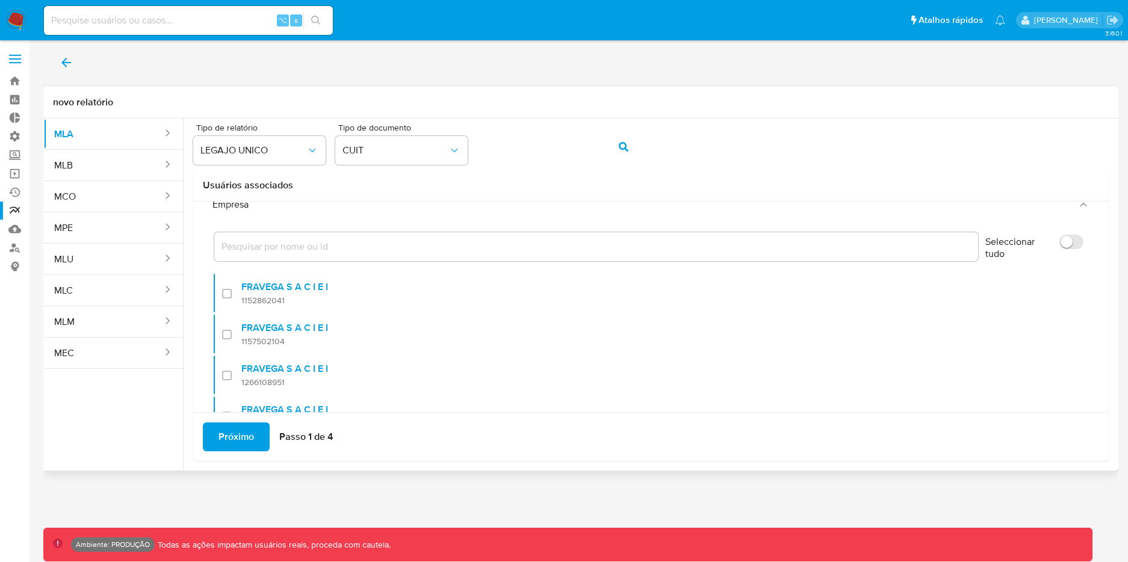
checkbox input "false"
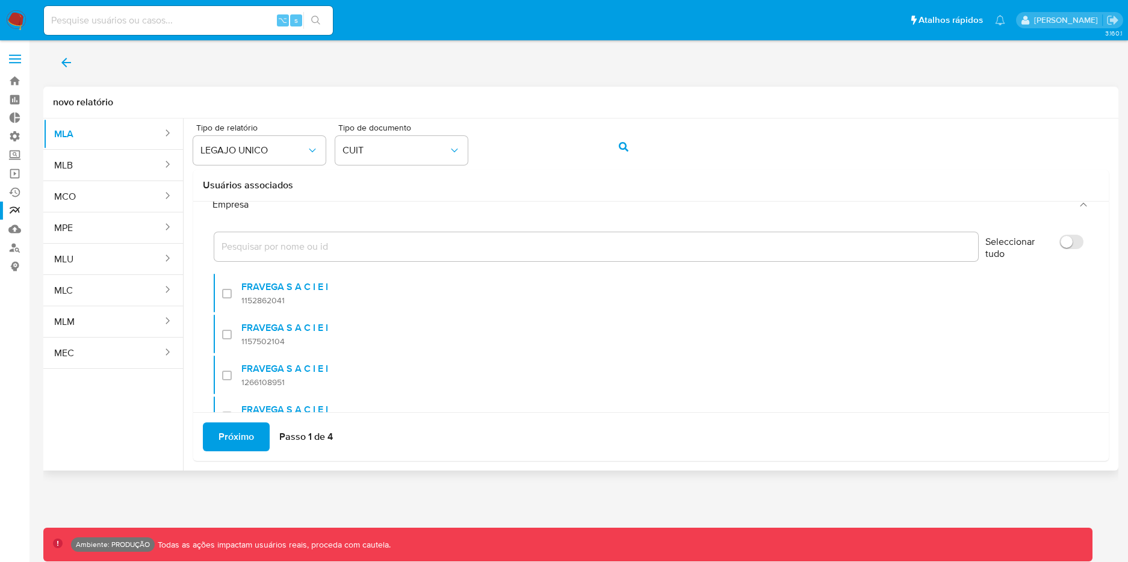
checkbox input "false"
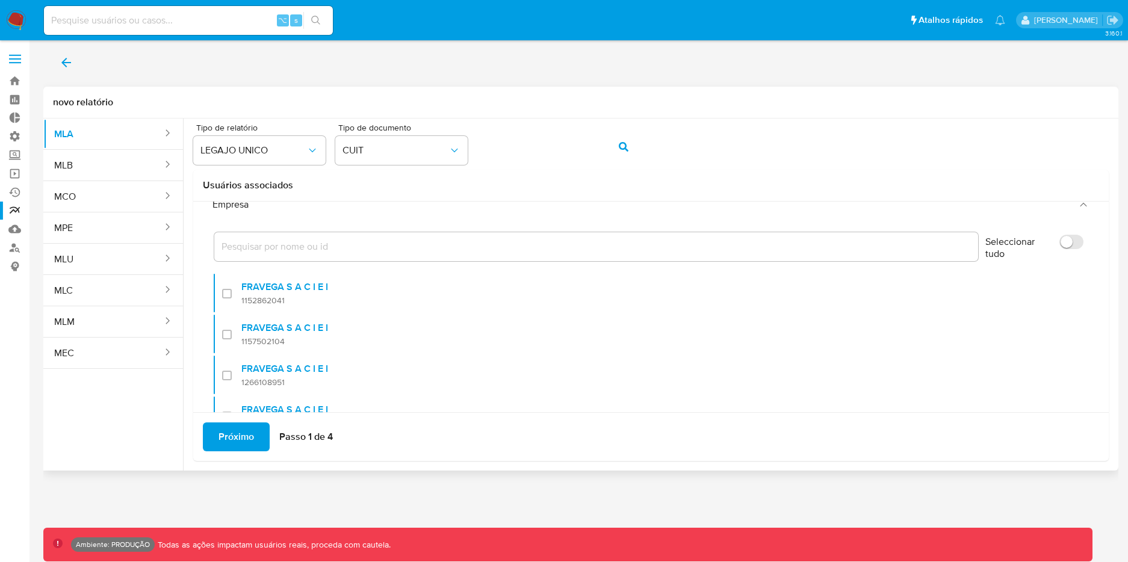
checkbox input "false"
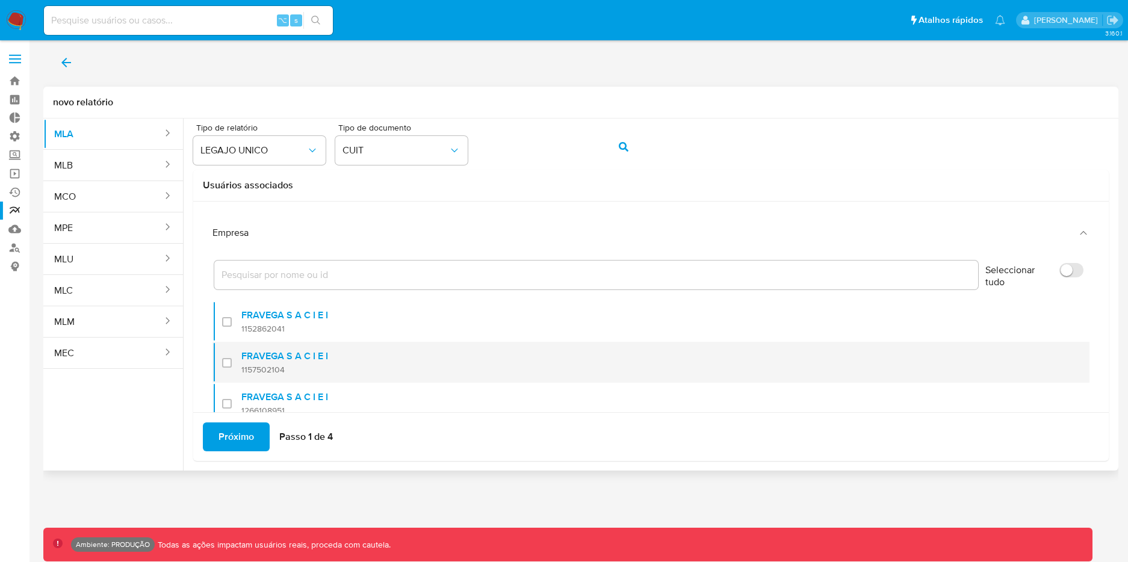
scroll to position [0, 0]
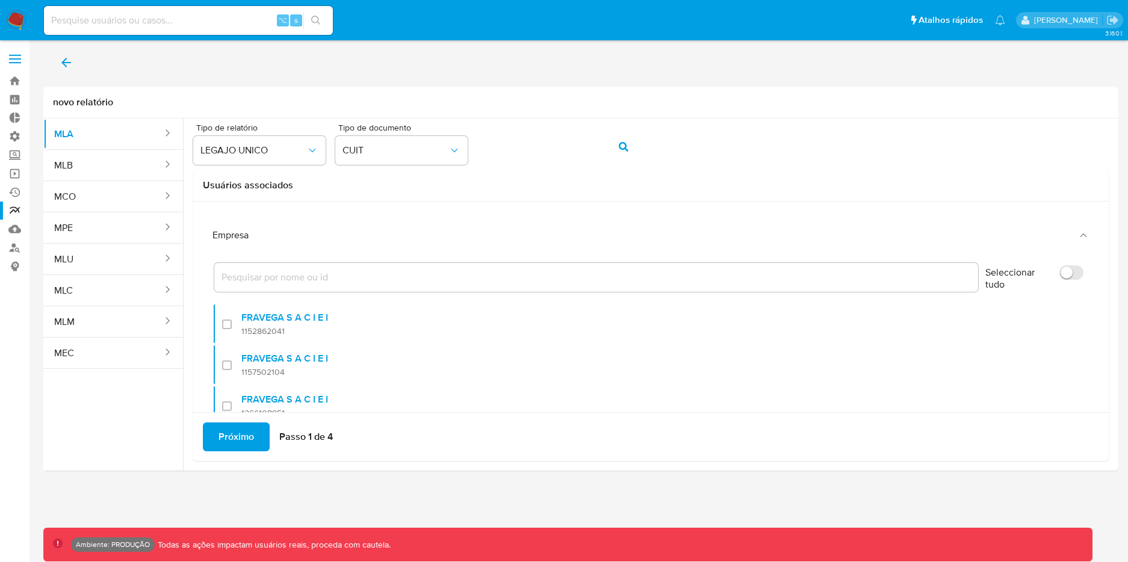
click at [21, 24] on img at bounding box center [16, 20] width 20 height 20
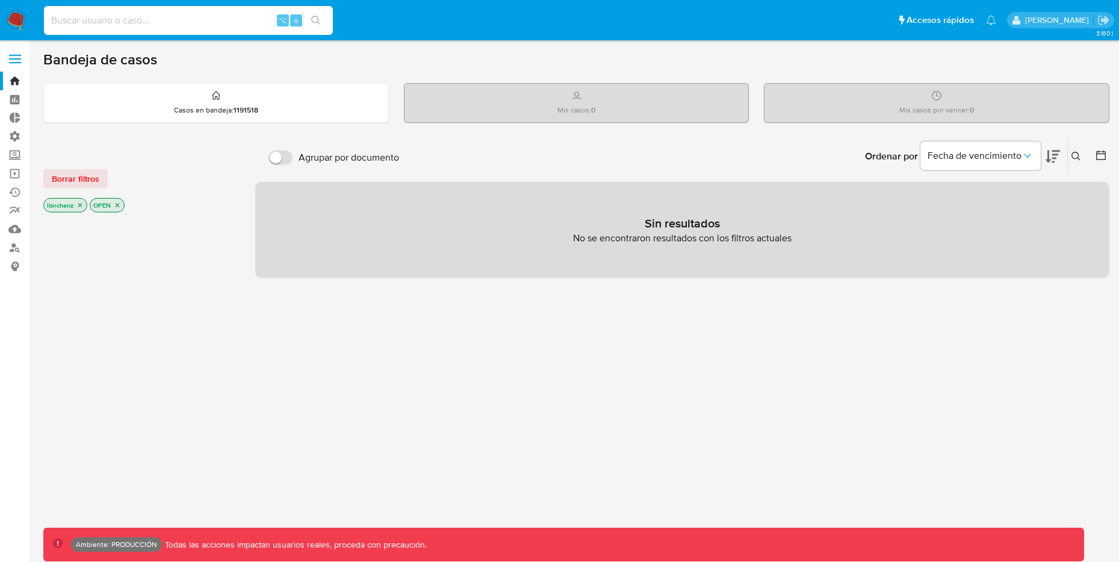
click at [211, 19] on input at bounding box center [188, 21] width 289 height 16
type input "fravega"
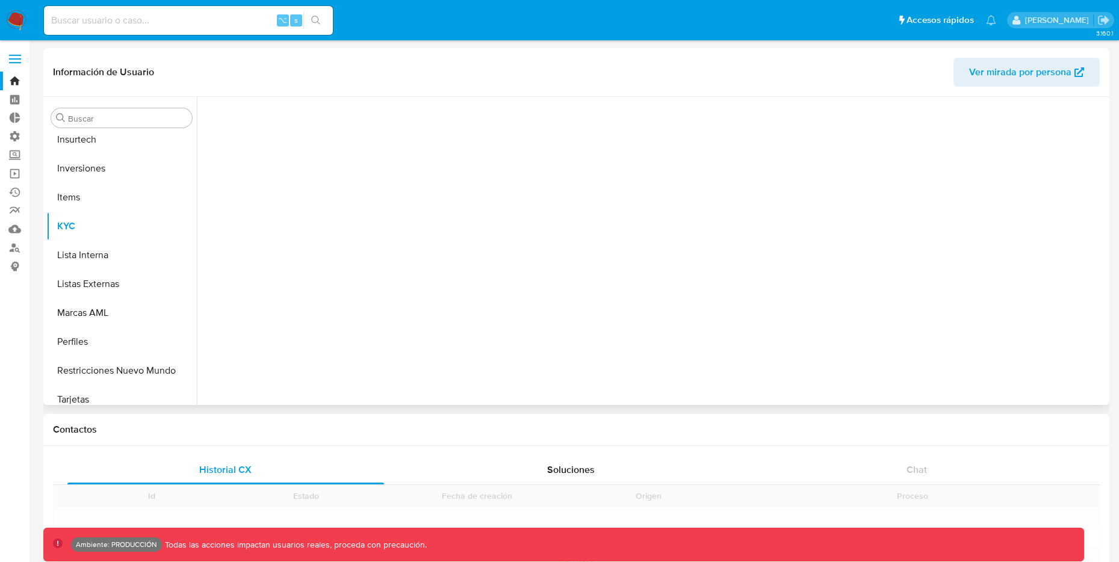
scroll to position [624, 0]
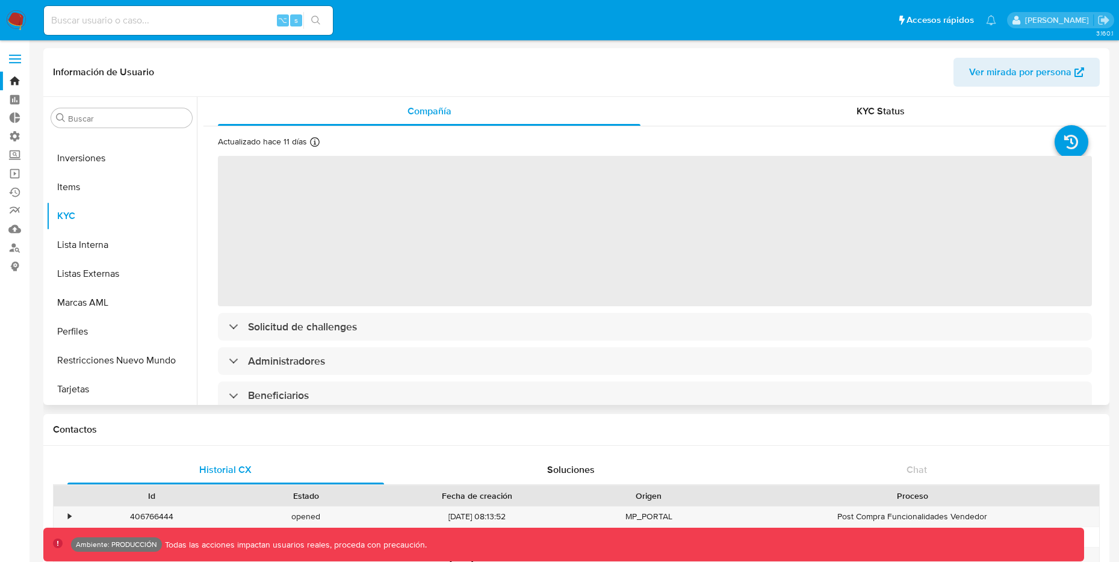
select select "10"
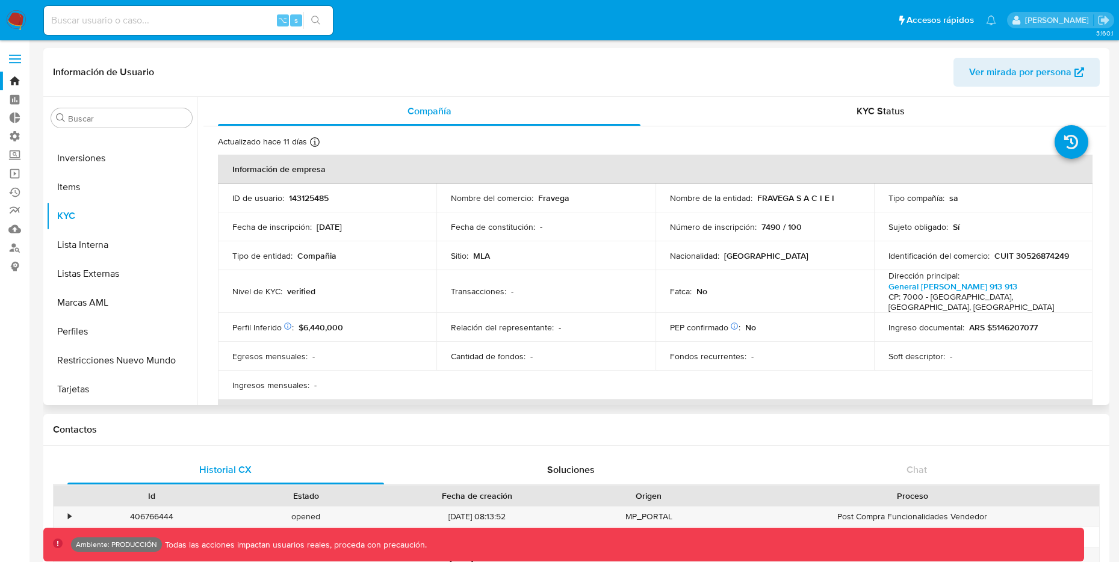
click at [308, 197] on p "143125485" at bounding box center [309, 198] width 40 height 11
copy p "143125485"
click at [1021, 253] on p "CUIT 30526874249" at bounding box center [1032, 255] width 75 height 11
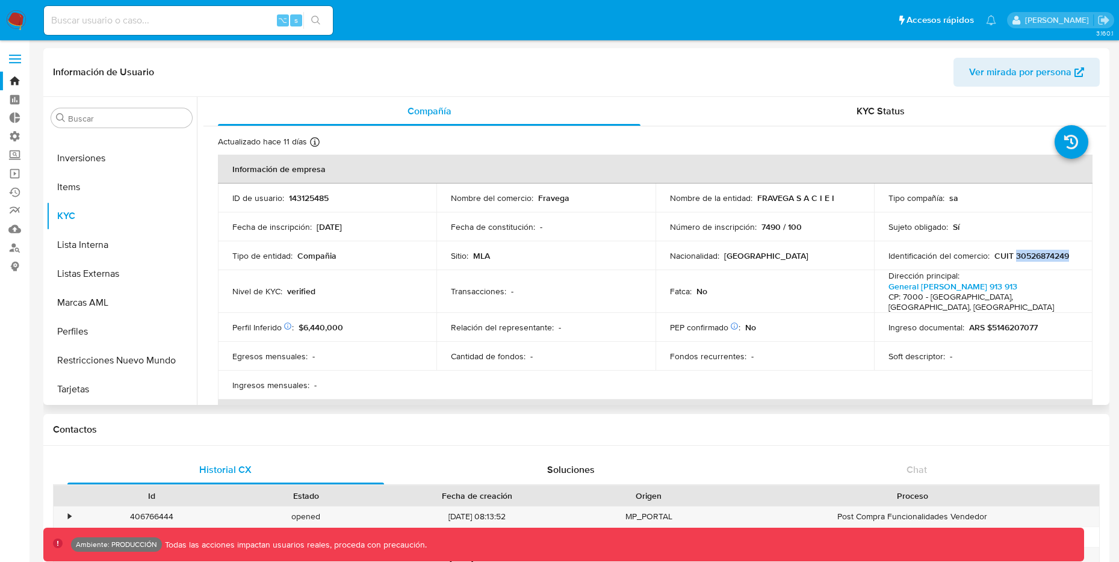
copy p "30526874249"
